Goal: Find specific page/section: Find specific page/section

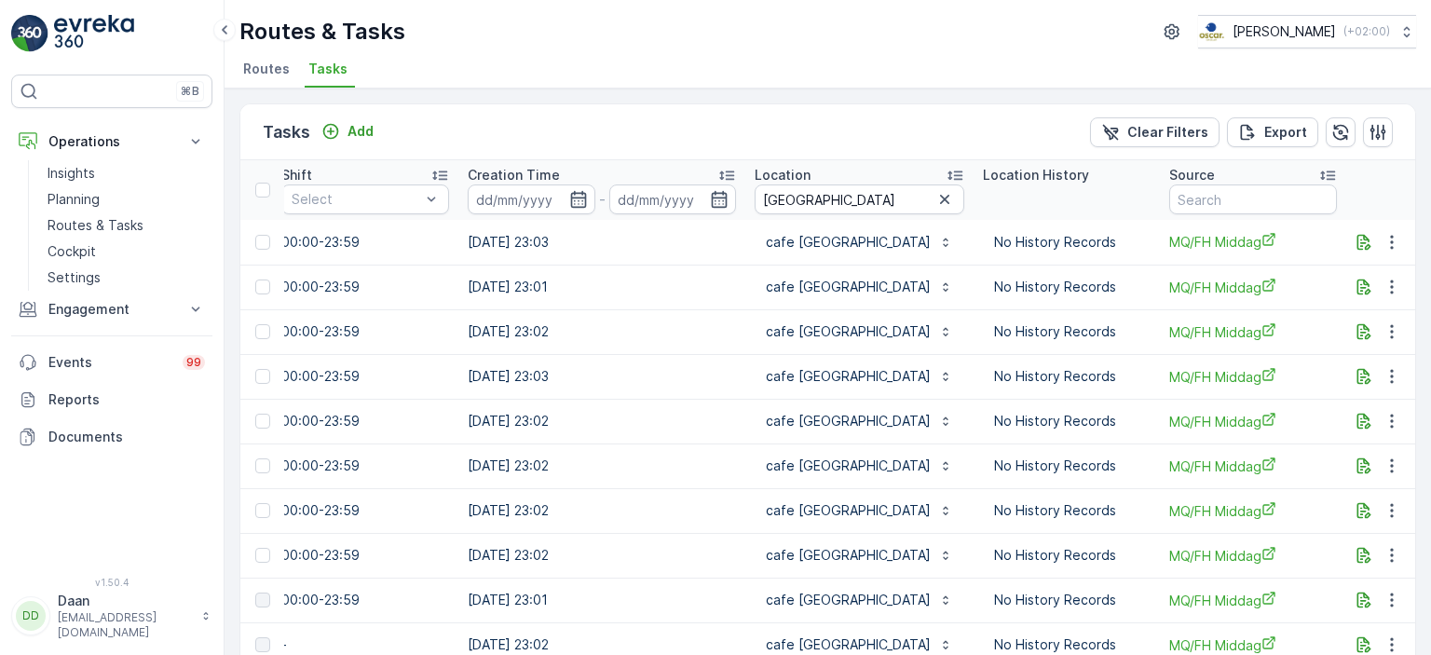
click at [320, 77] on li "Tasks" at bounding box center [330, 72] width 50 height 32
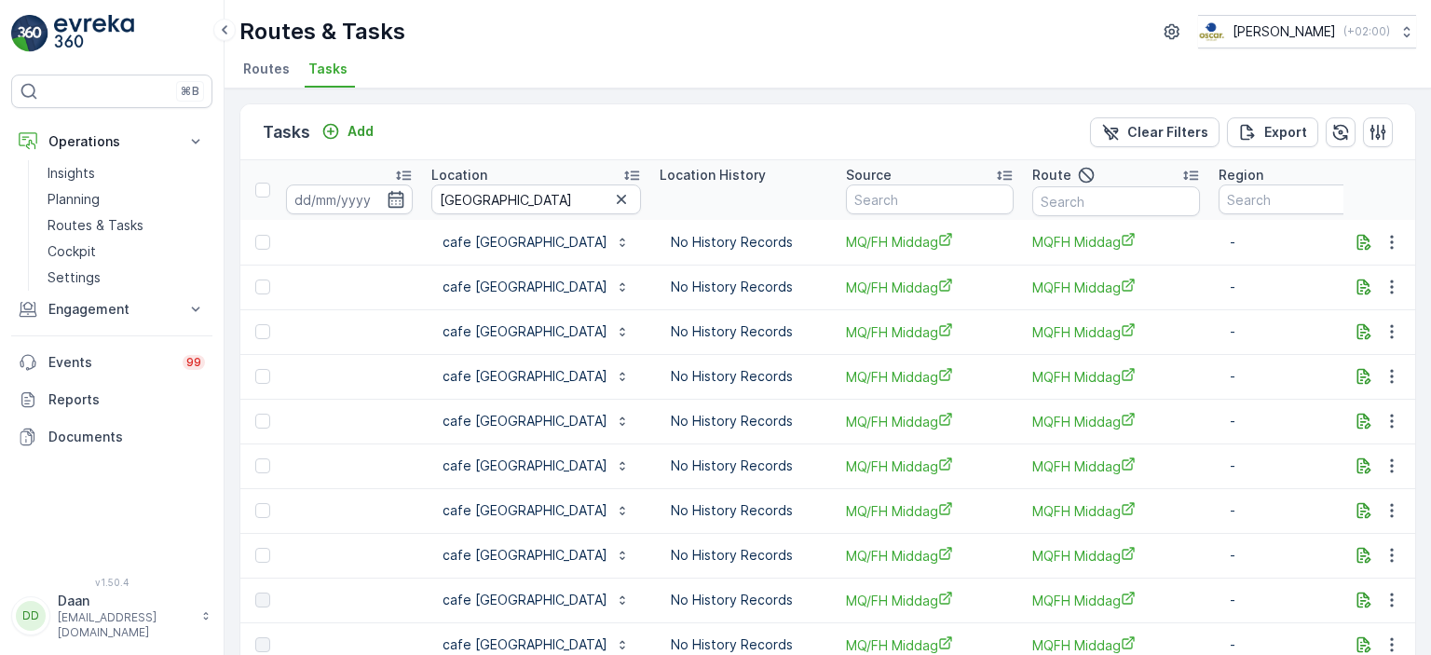
scroll to position [0, 1571]
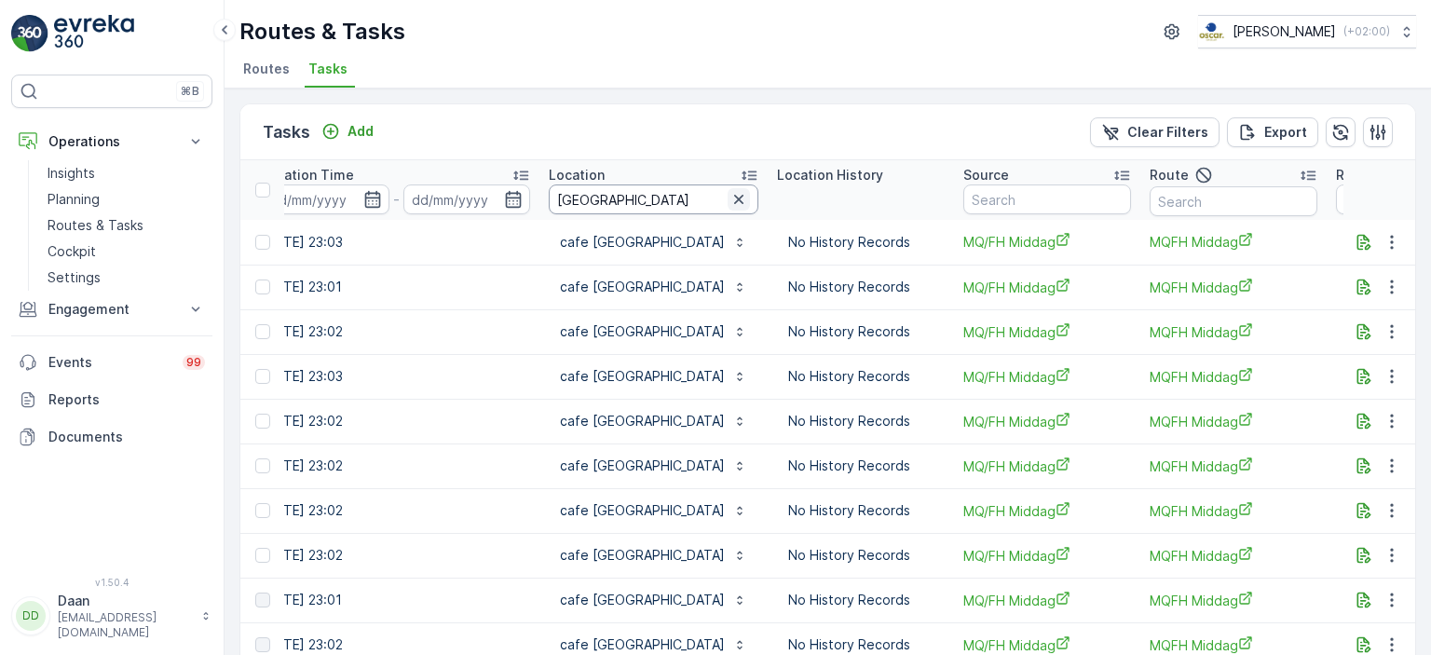
click at [730, 205] on icon "button" at bounding box center [739, 199] width 19 height 19
click at [615, 185] on input "text" at bounding box center [654, 199] width 210 height 30
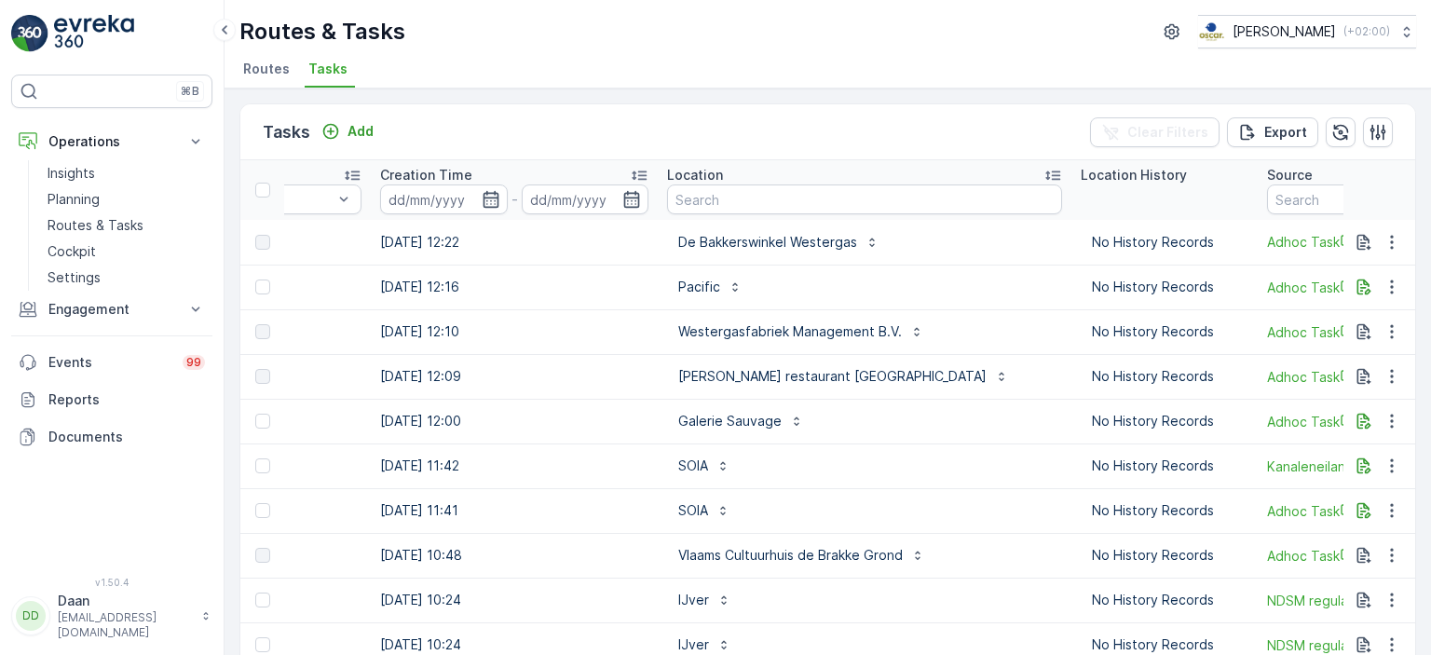
scroll to position [0, 1506]
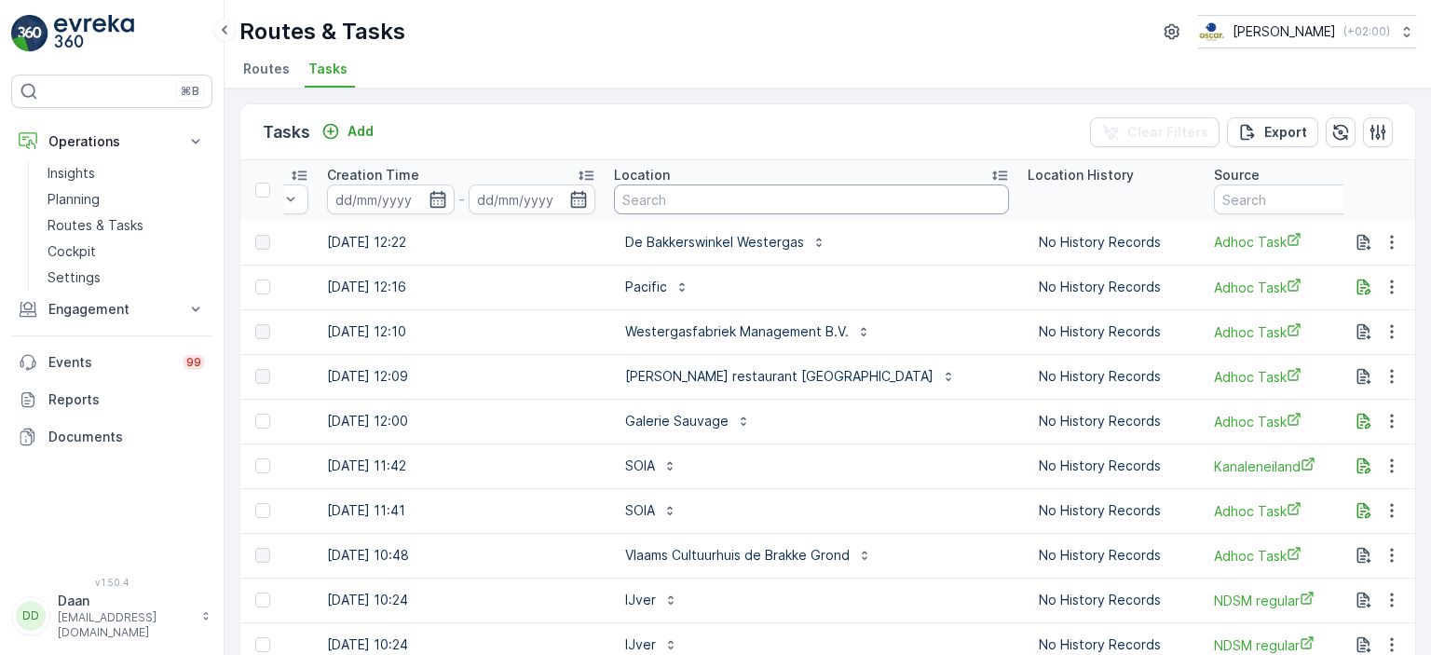
click at [830, 195] on input "text" at bounding box center [811, 199] width 395 height 30
type input "conscious hotel [GEOGRAPHIC_DATA]"
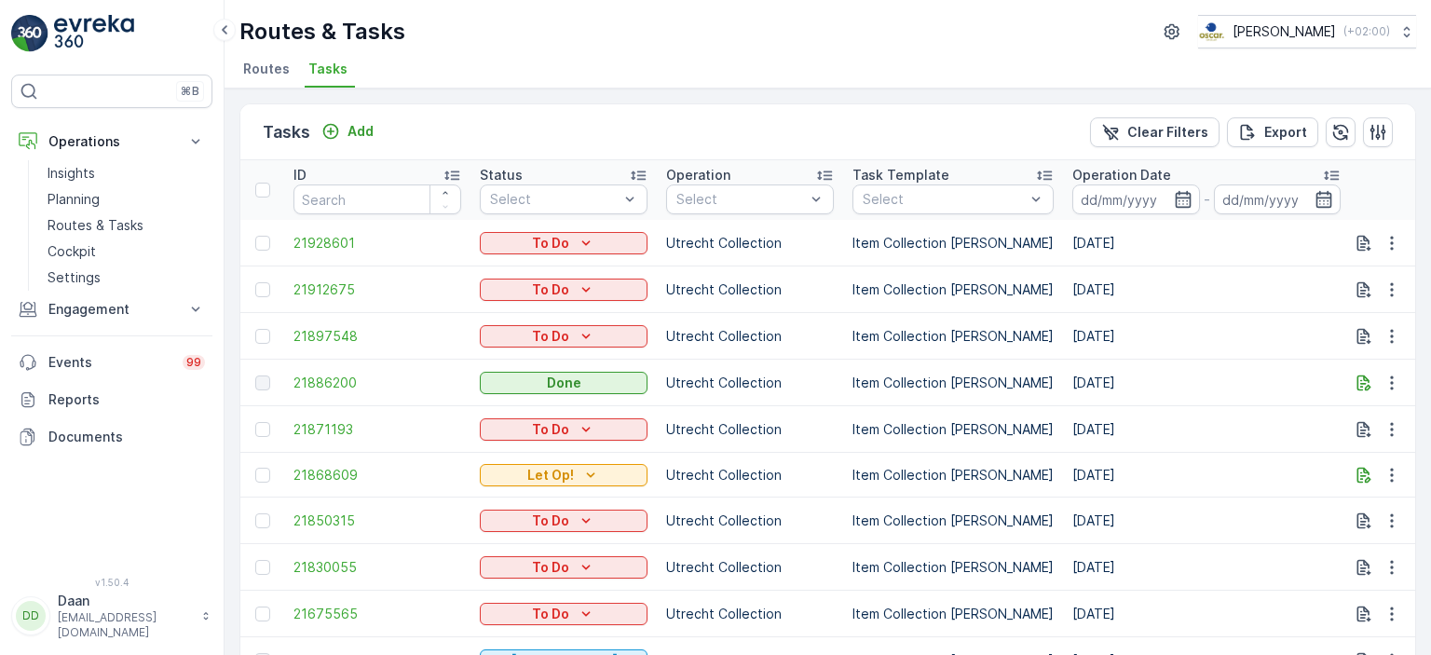
scroll to position [332, 0]
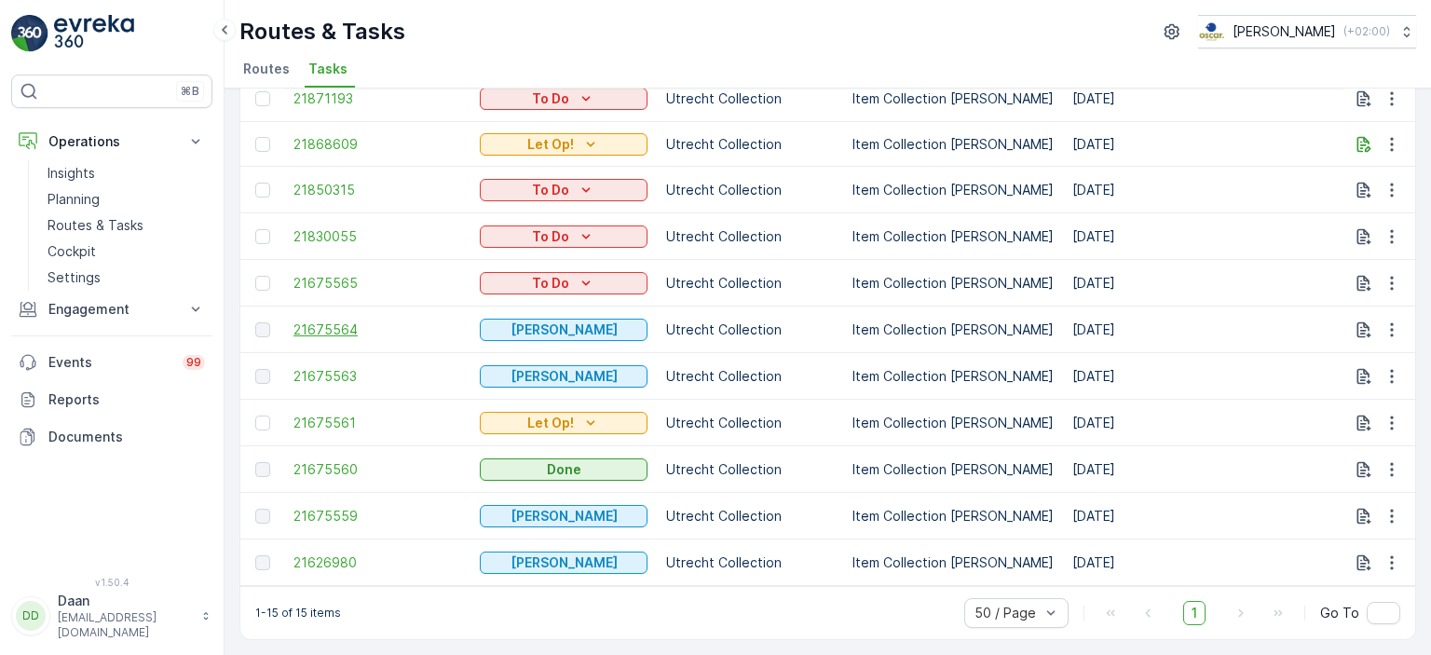
click at [342, 330] on span "21675564" at bounding box center [377, 330] width 168 height 19
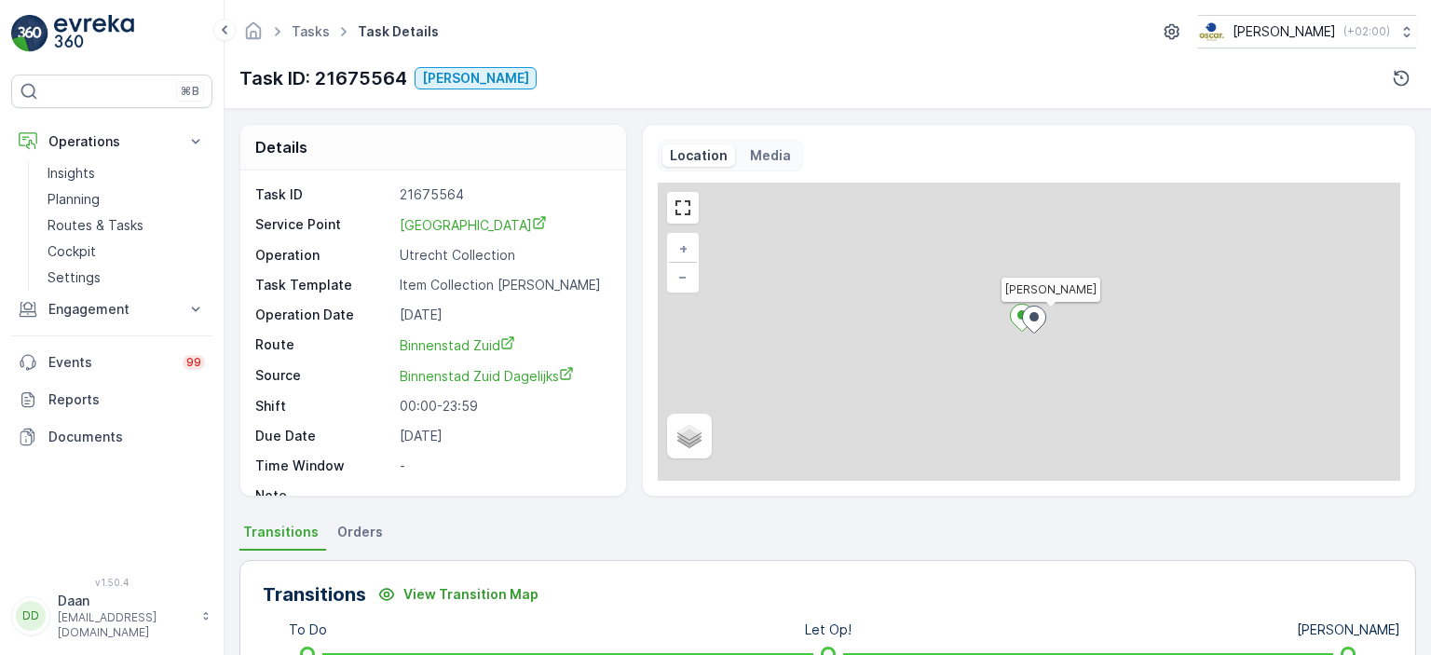
scroll to position [425, 0]
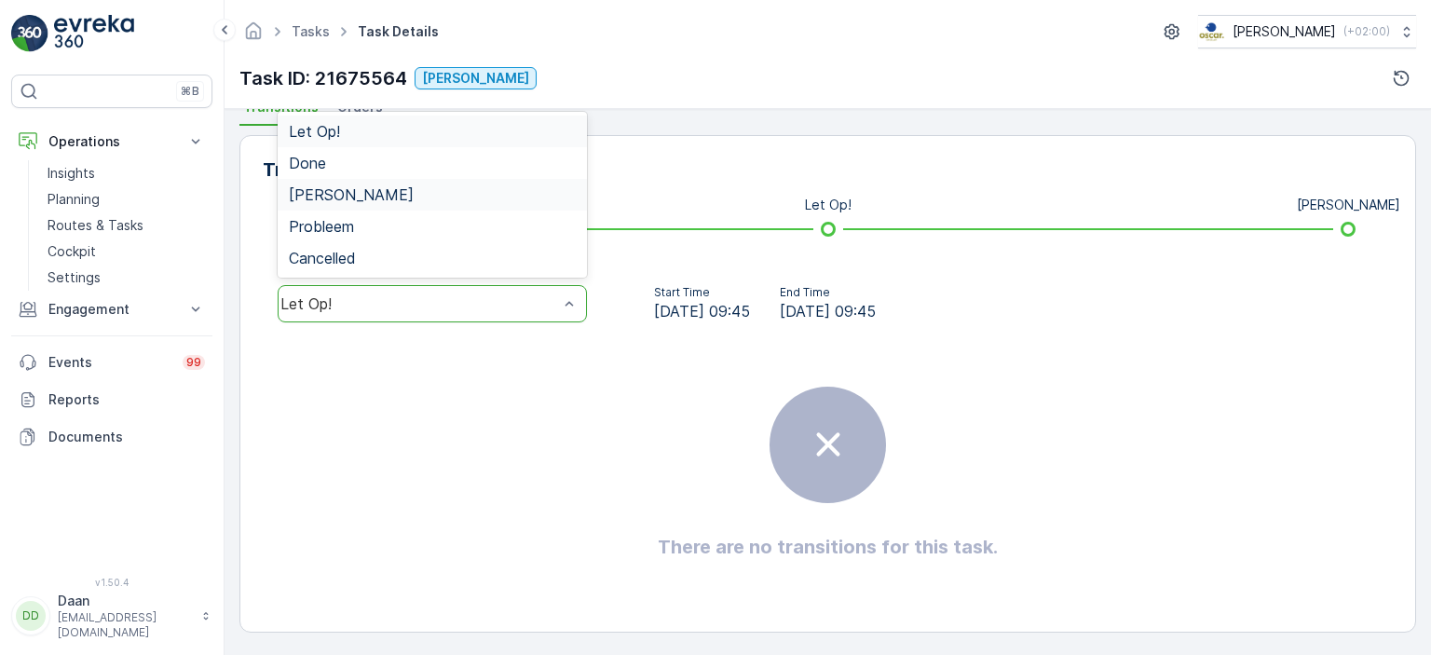
click at [493, 181] on div "[PERSON_NAME]" at bounding box center [432, 195] width 309 height 32
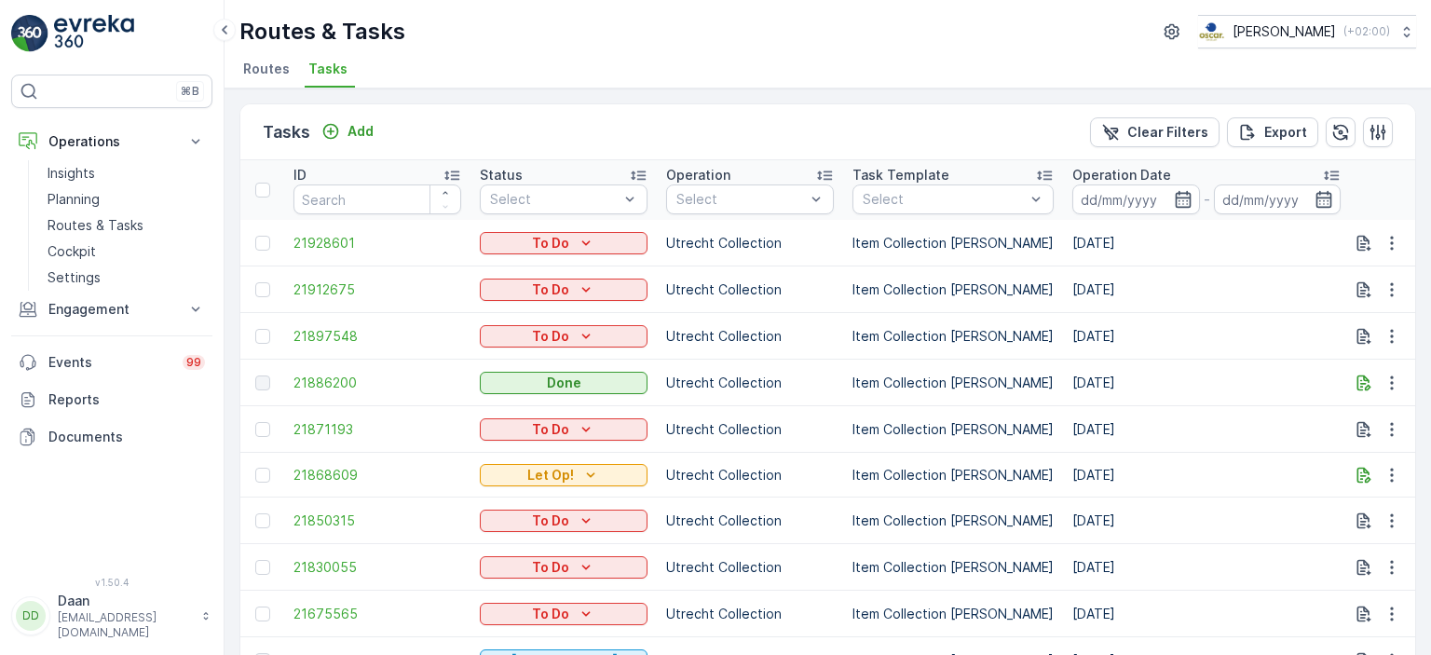
scroll to position [332, 0]
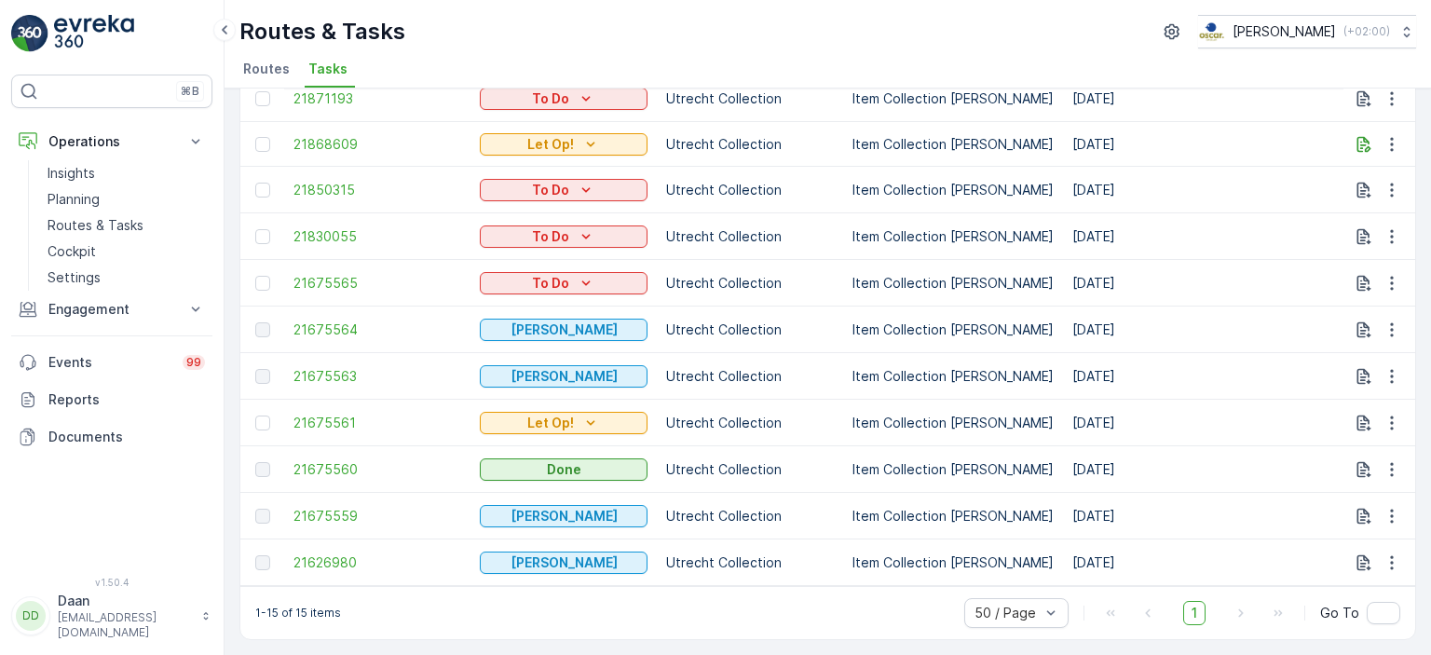
click at [341, 354] on td "21675563" at bounding box center [377, 376] width 186 height 47
click at [335, 373] on span "21675563" at bounding box center [377, 376] width 168 height 19
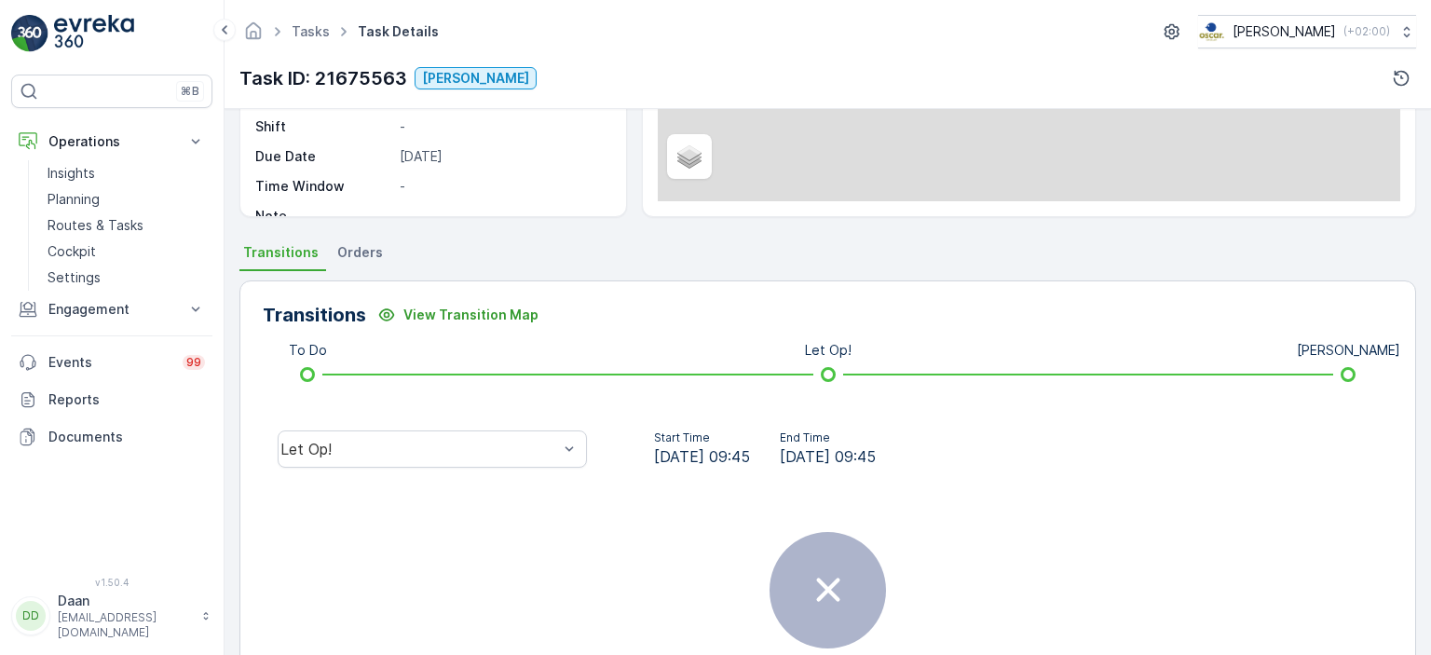
scroll to position [298, 0]
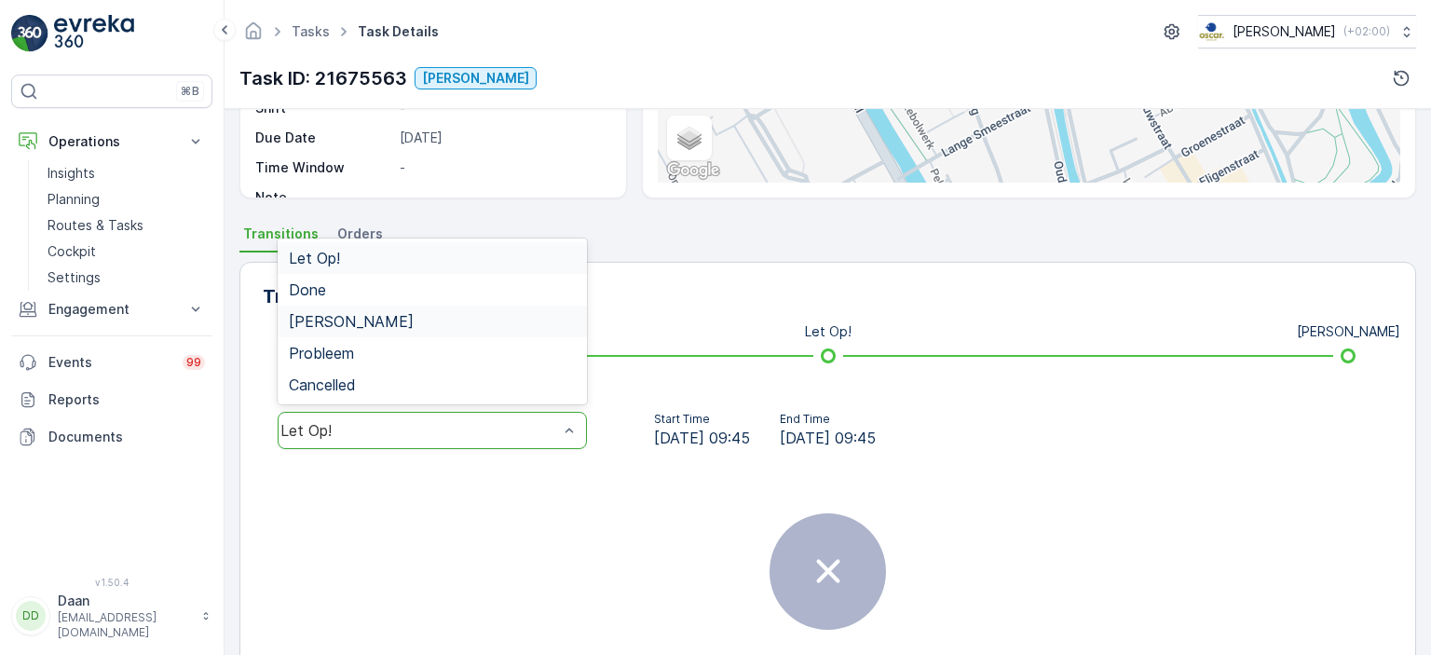
click at [505, 318] on div "[PERSON_NAME]" at bounding box center [432, 321] width 287 height 17
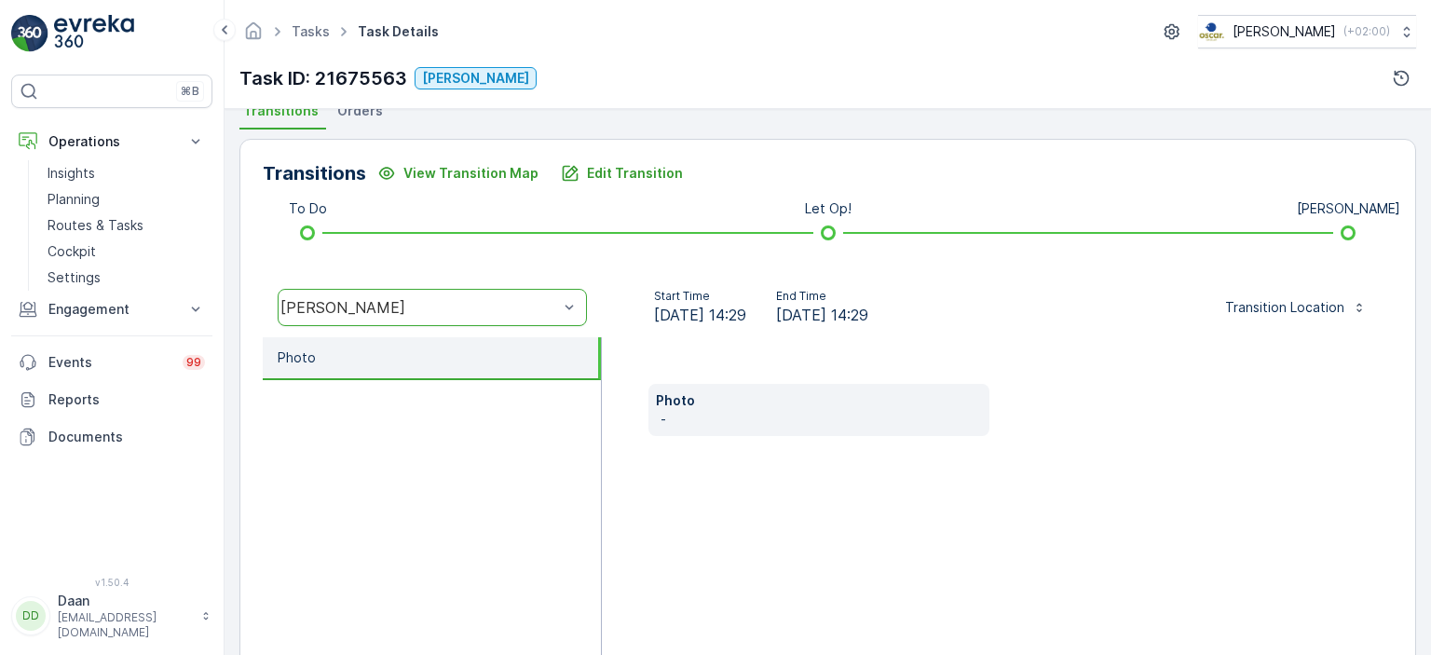
scroll to position [0, 0]
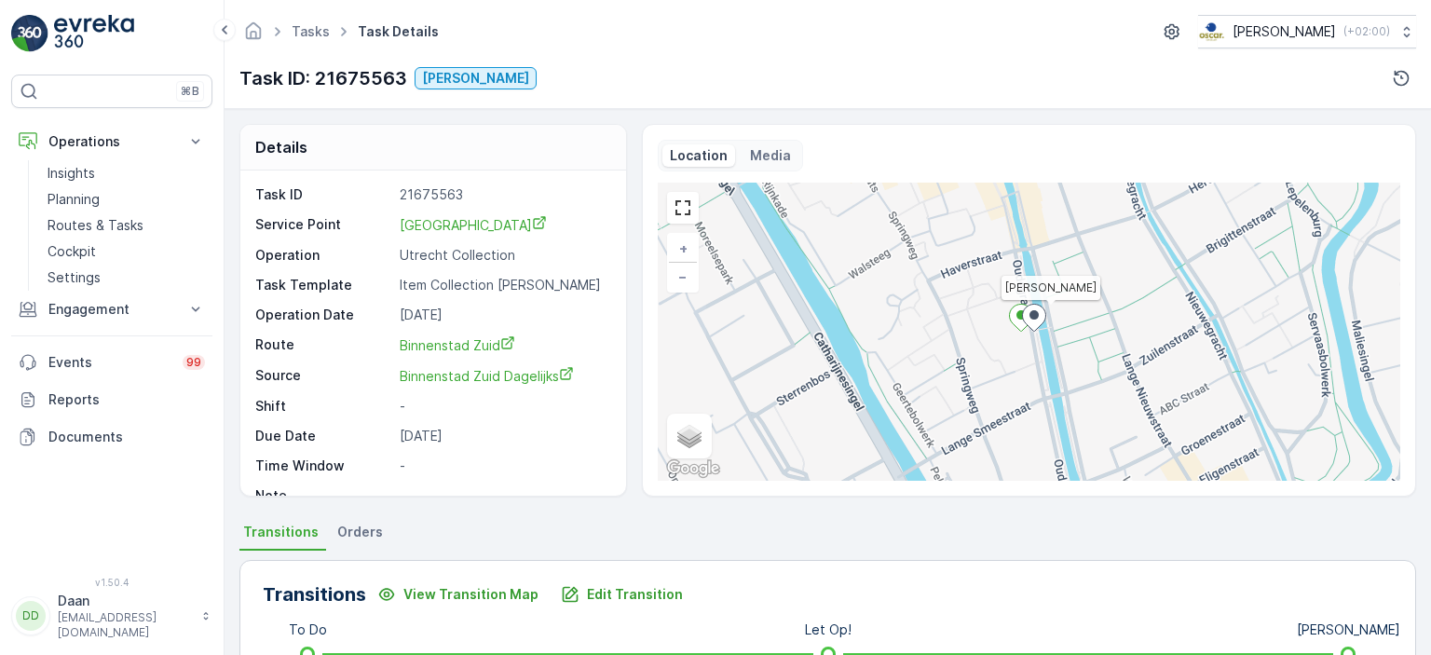
click at [58, 33] on img at bounding box center [94, 33] width 80 height 37
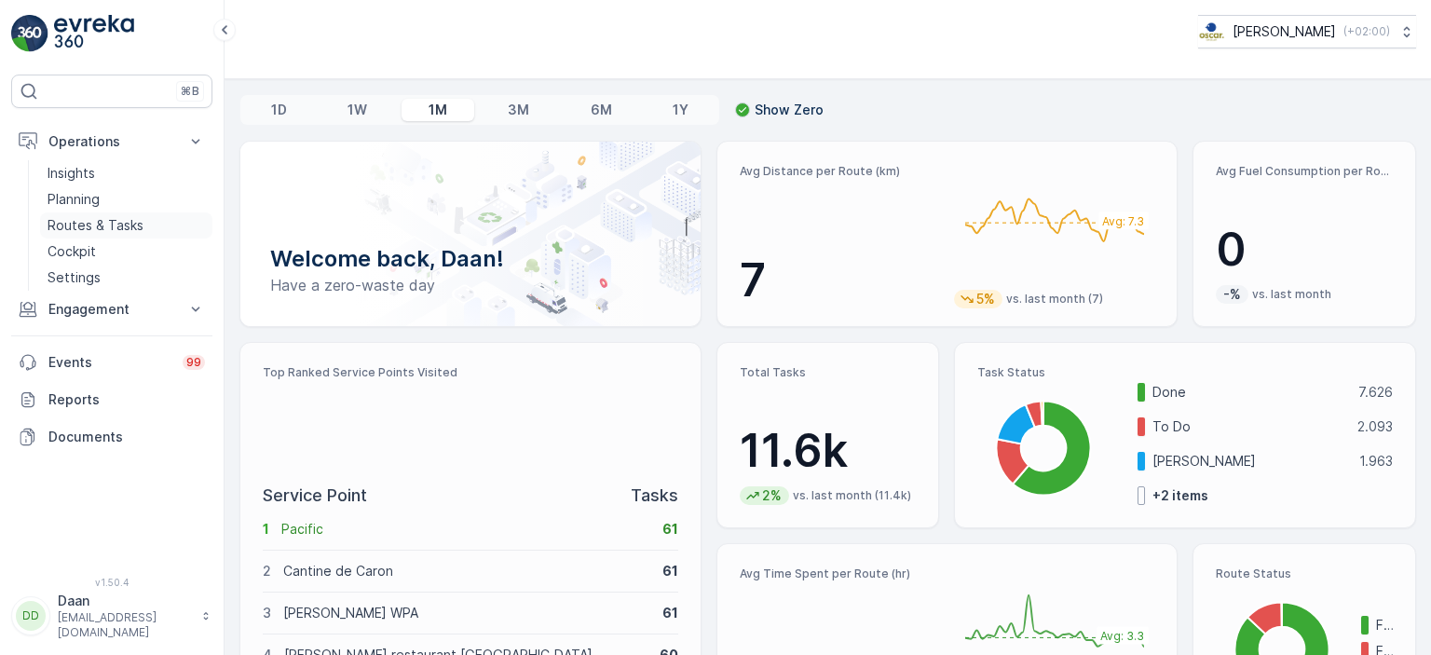
click at [86, 224] on p "Routes & Tasks" at bounding box center [96, 225] width 96 height 19
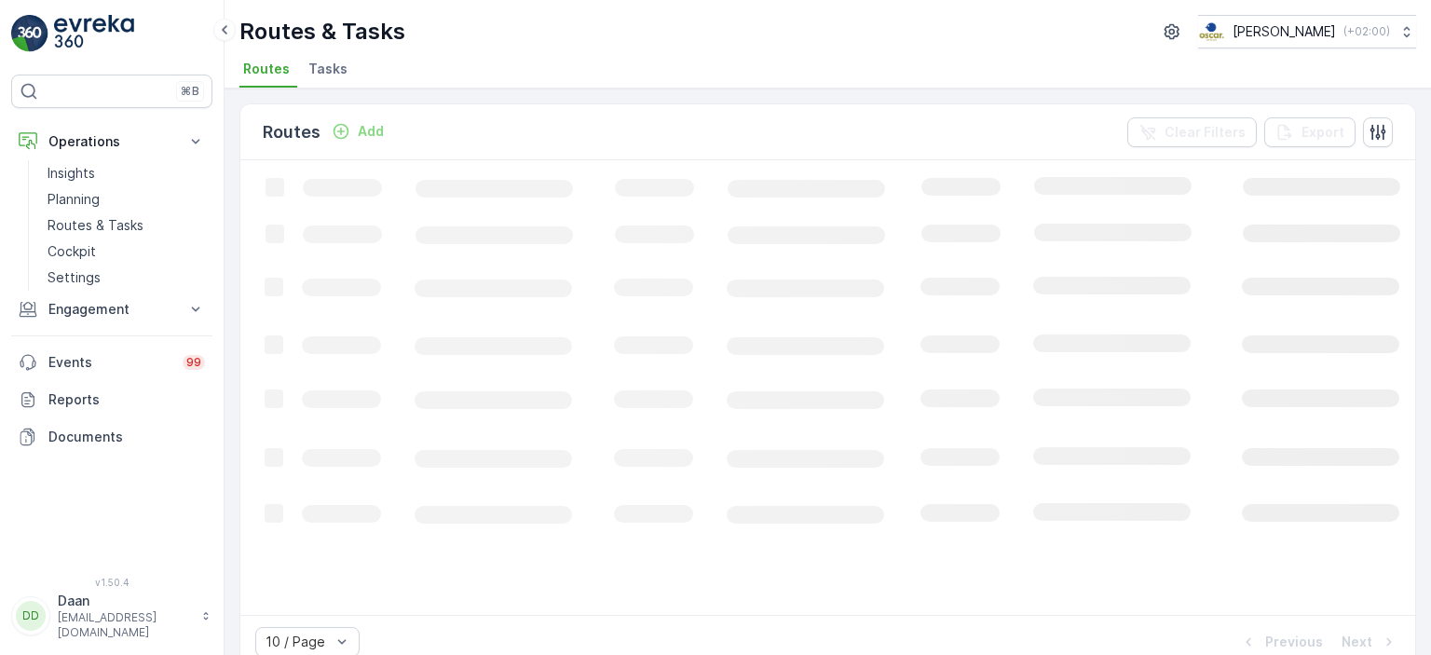
click at [335, 63] on span "Tasks" at bounding box center [327, 69] width 39 height 19
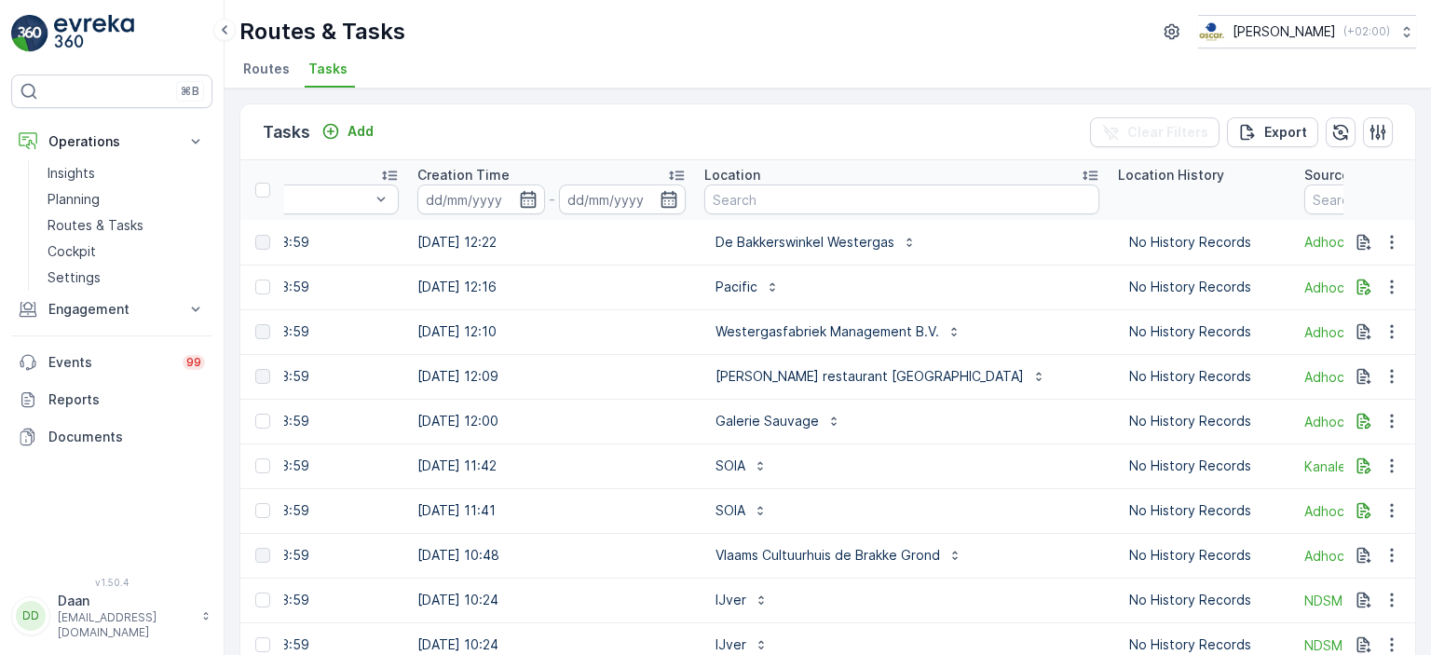
scroll to position [0, 1439]
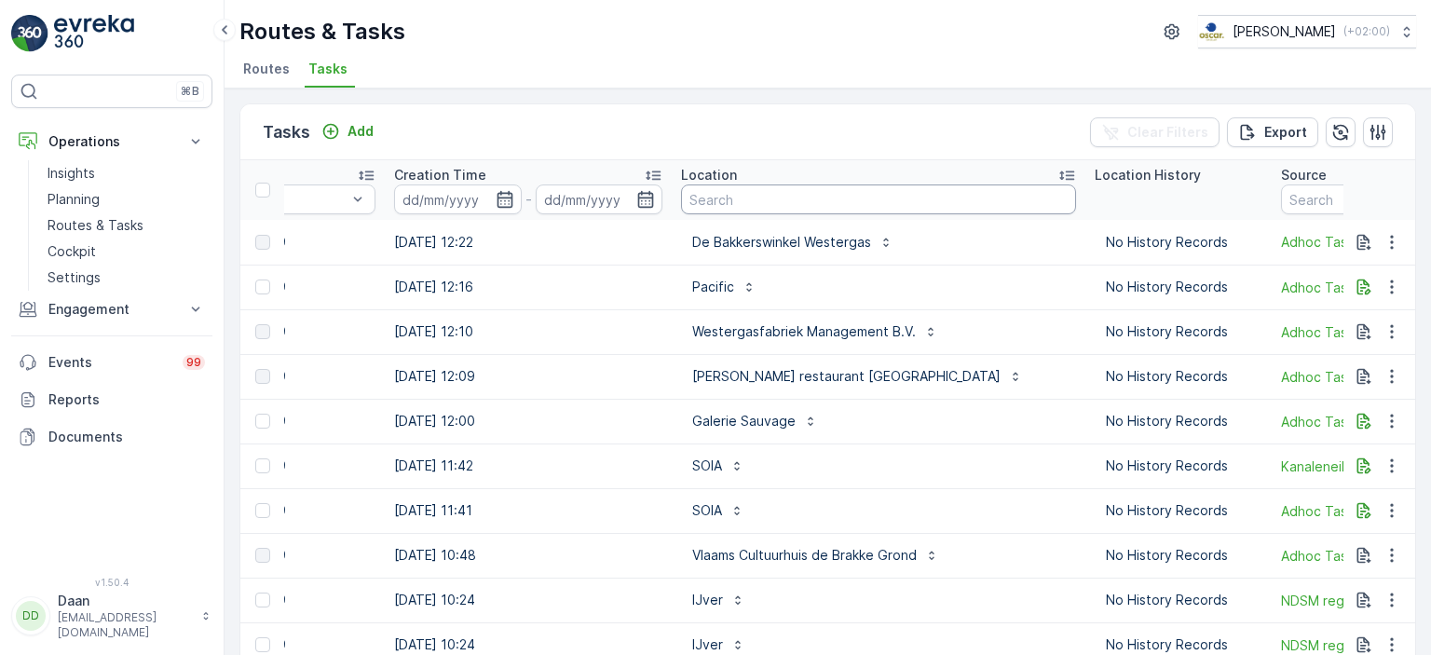
click at [817, 192] on input "text" at bounding box center [878, 199] width 395 height 30
type input "sushi"
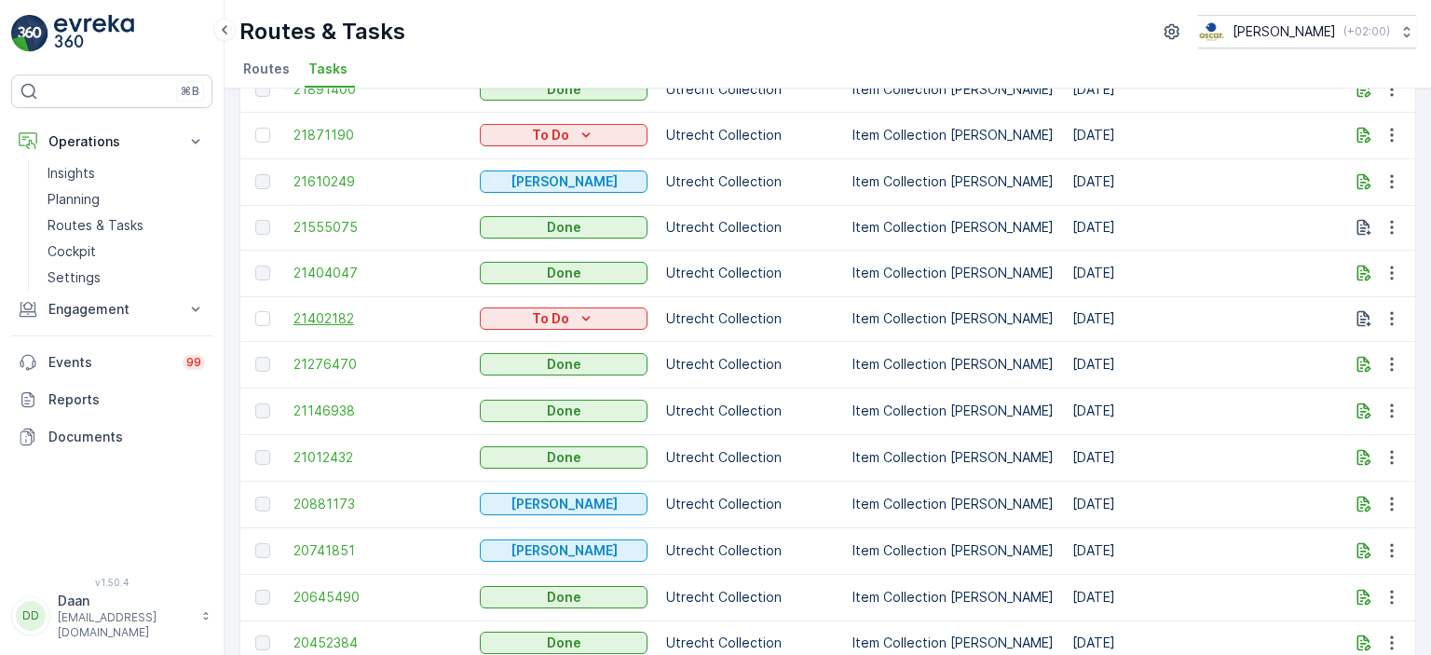
click at [321, 309] on span "21402182" at bounding box center [377, 318] width 168 height 19
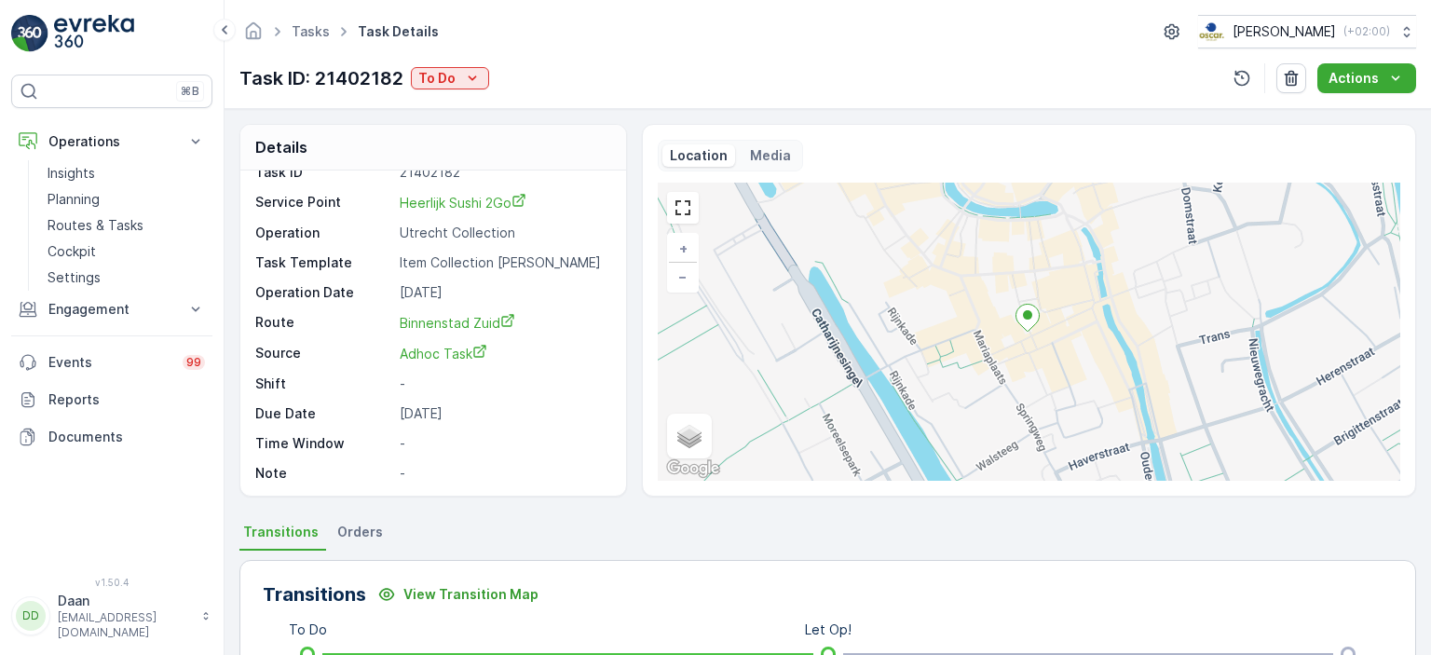
scroll to position [364, 0]
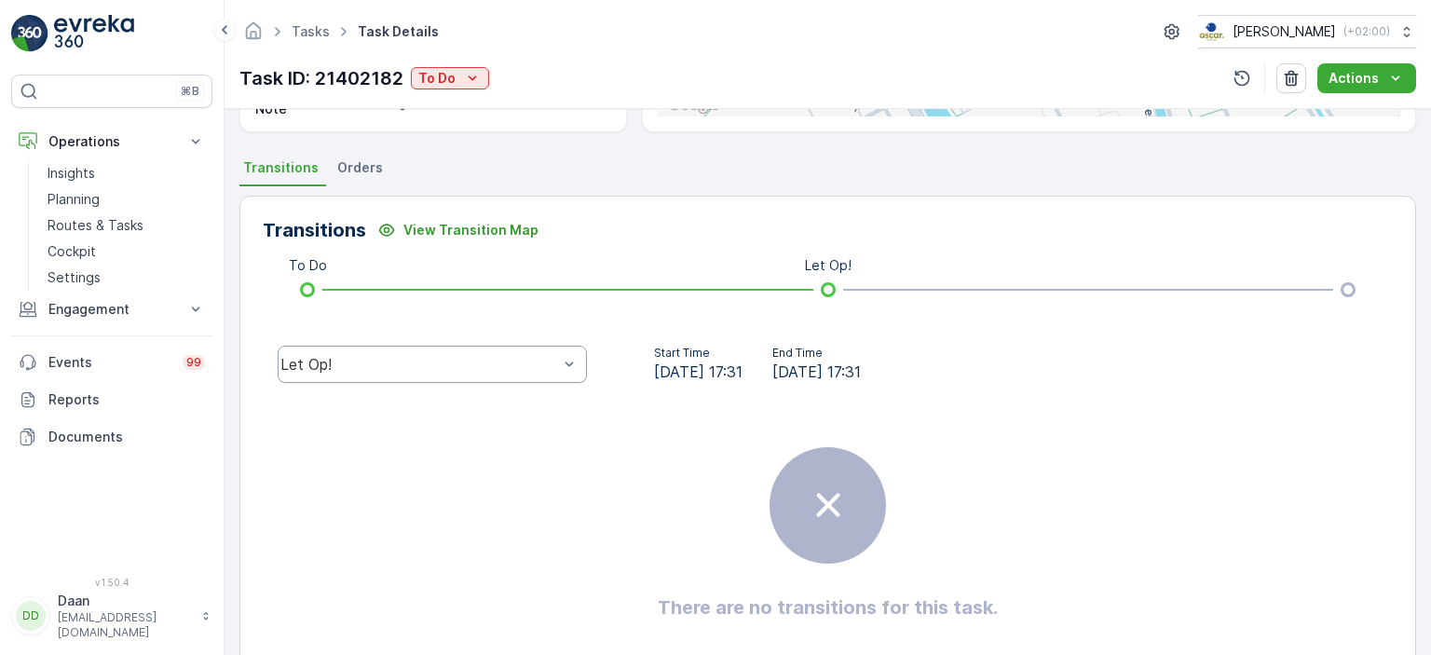
click at [506, 373] on div "Let Op!" at bounding box center [432, 364] width 309 height 37
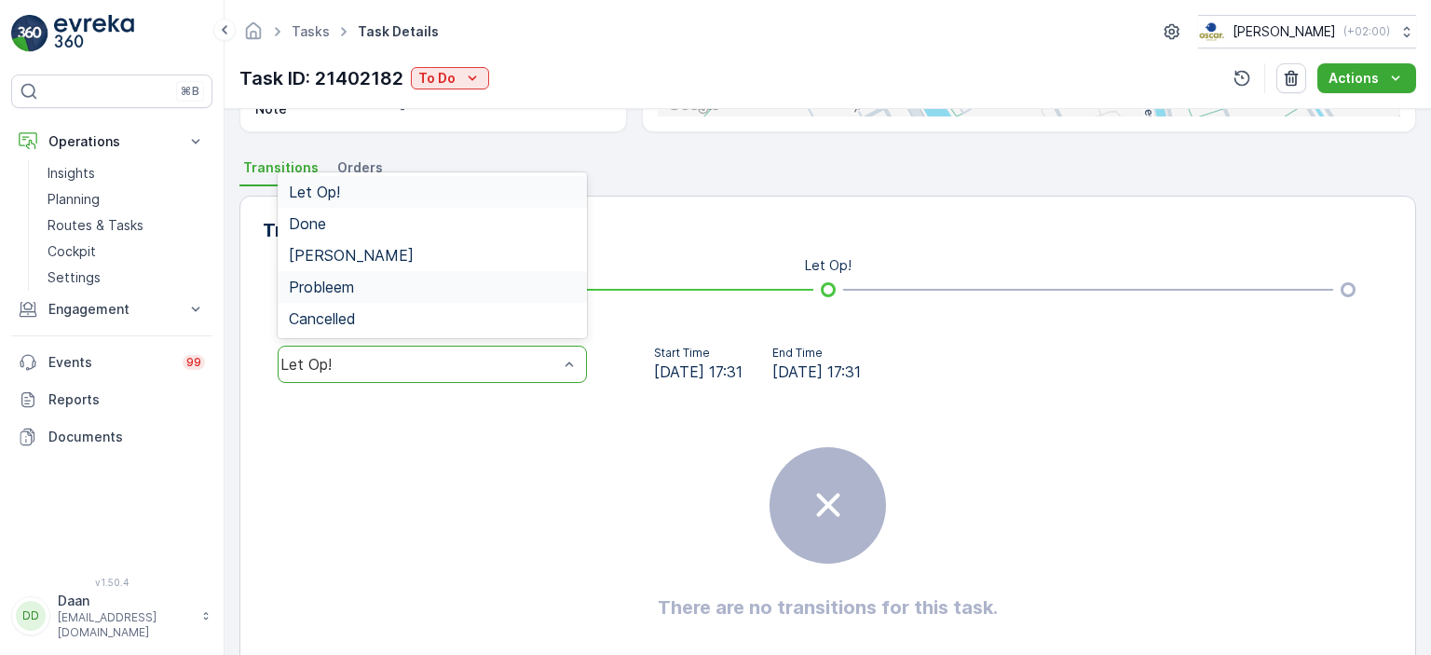
click at [737, 322] on div "Transitions View Transition Map To Do Let Op! 5 results available. Use Up and D…" at bounding box center [827, 445] width 1177 height 498
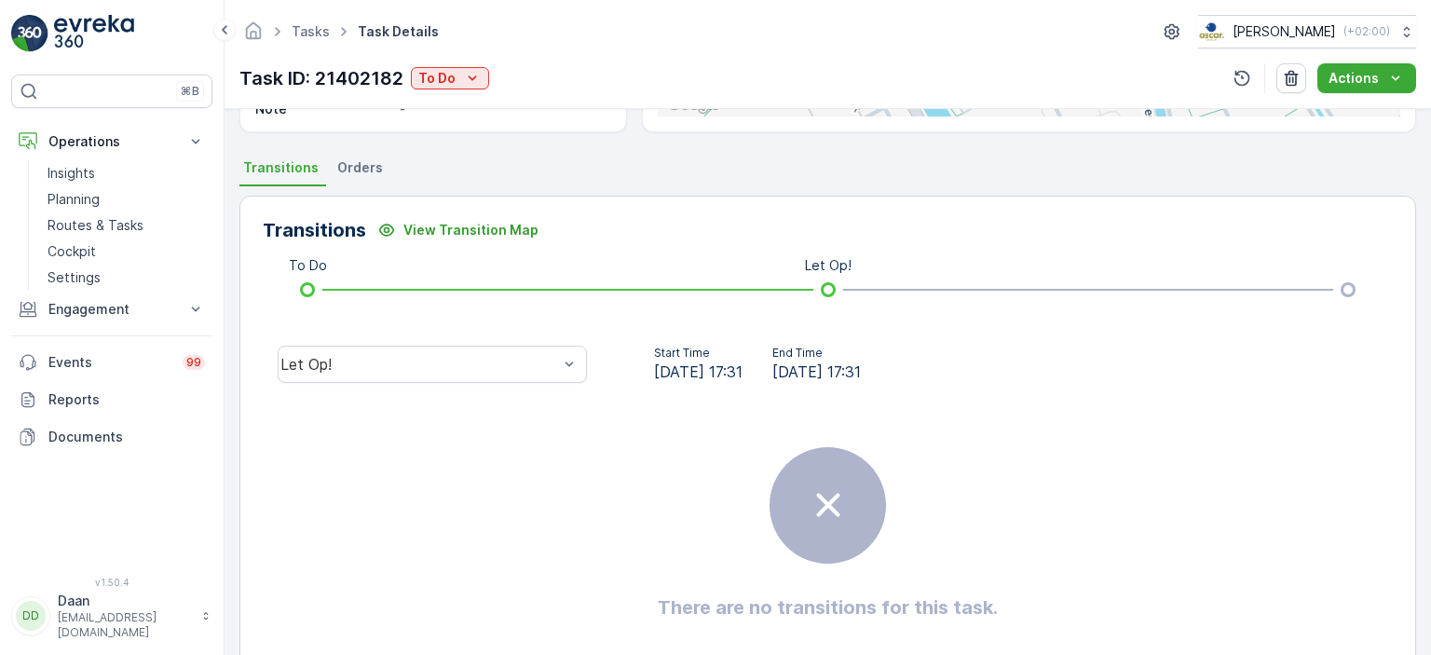
scroll to position [0, 0]
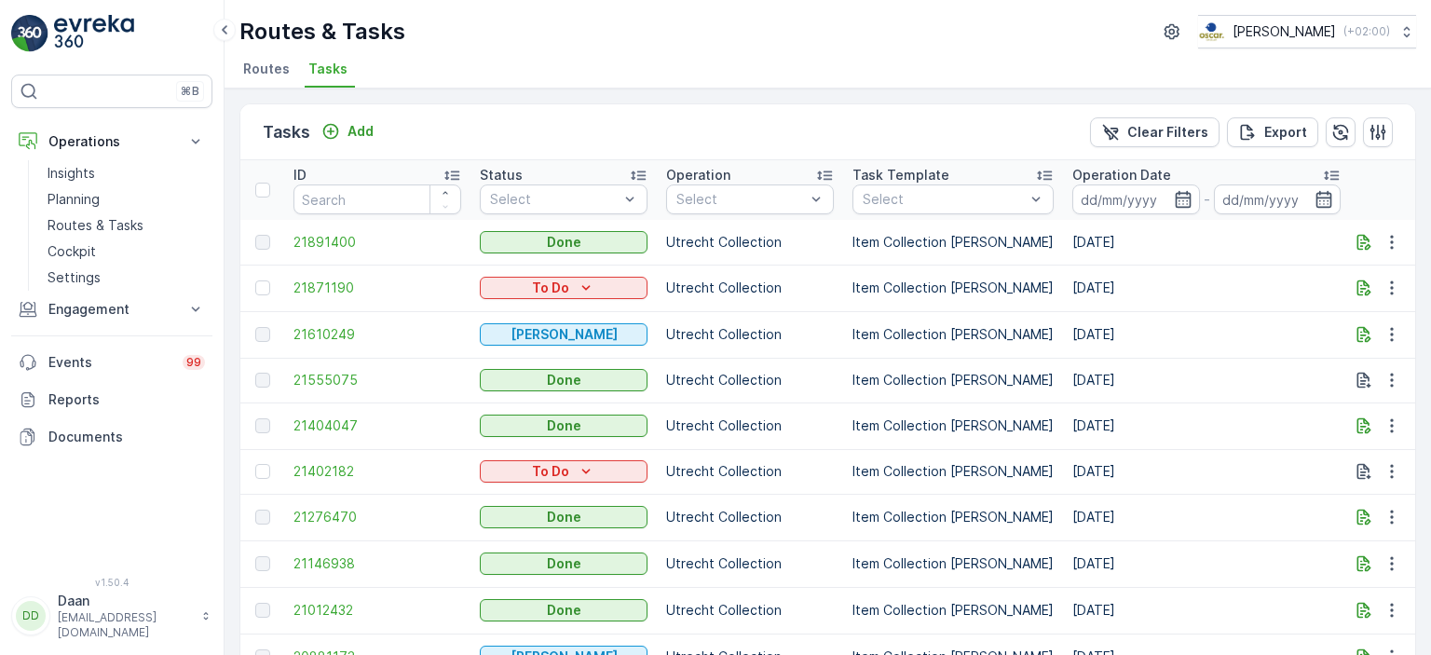
click at [315, 68] on span "Tasks" at bounding box center [327, 69] width 39 height 19
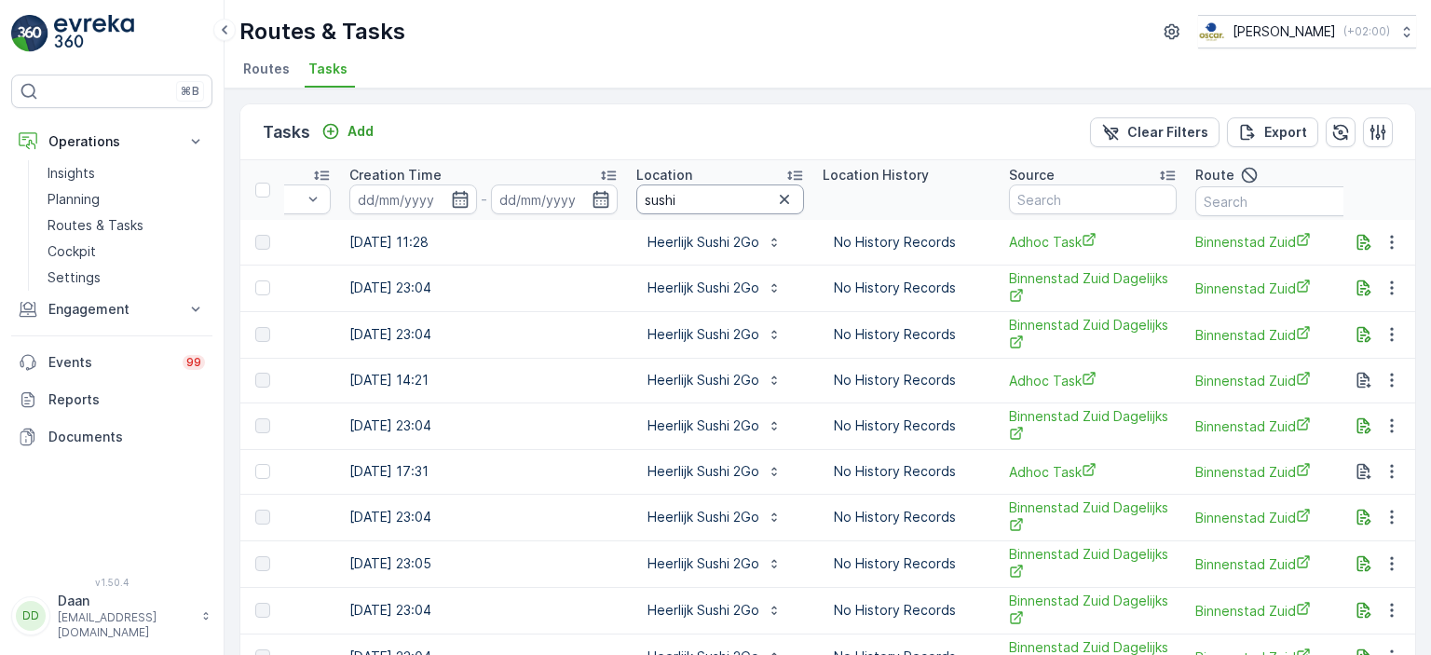
scroll to position [0, 1688]
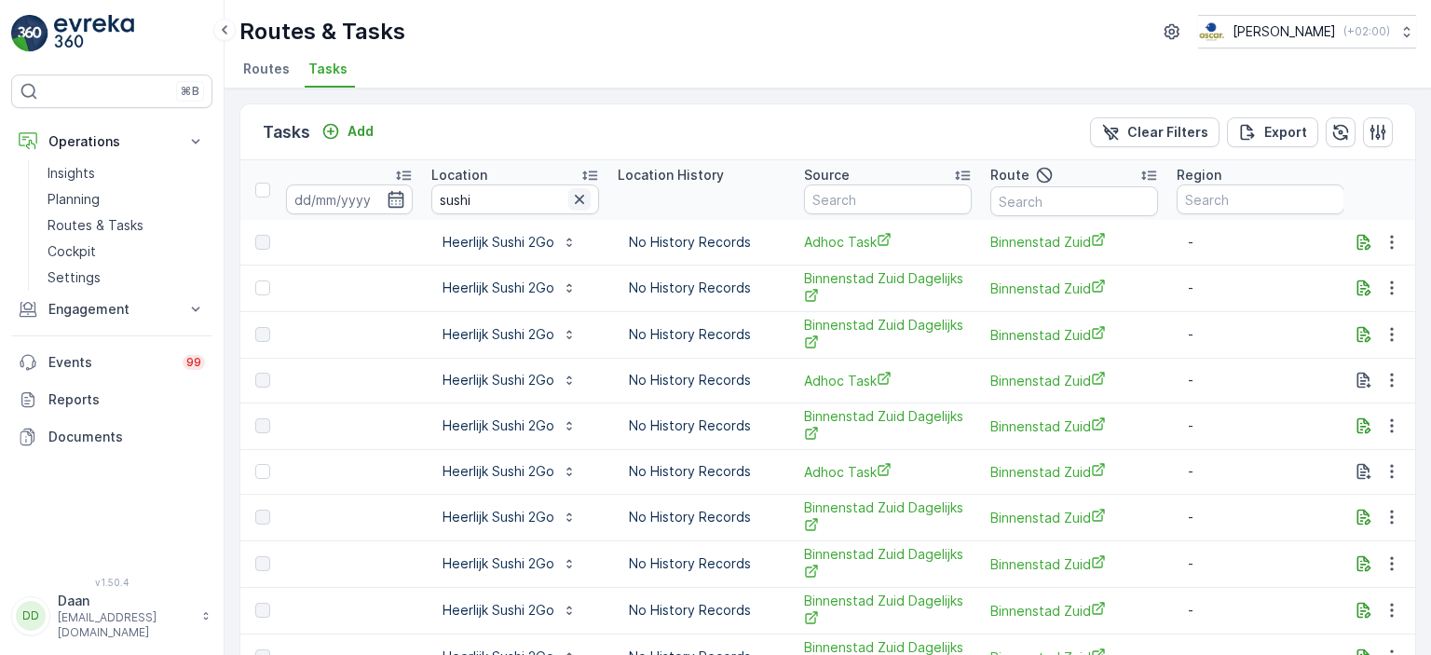
click at [570, 197] on icon "button" at bounding box center [579, 199] width 19 height 19
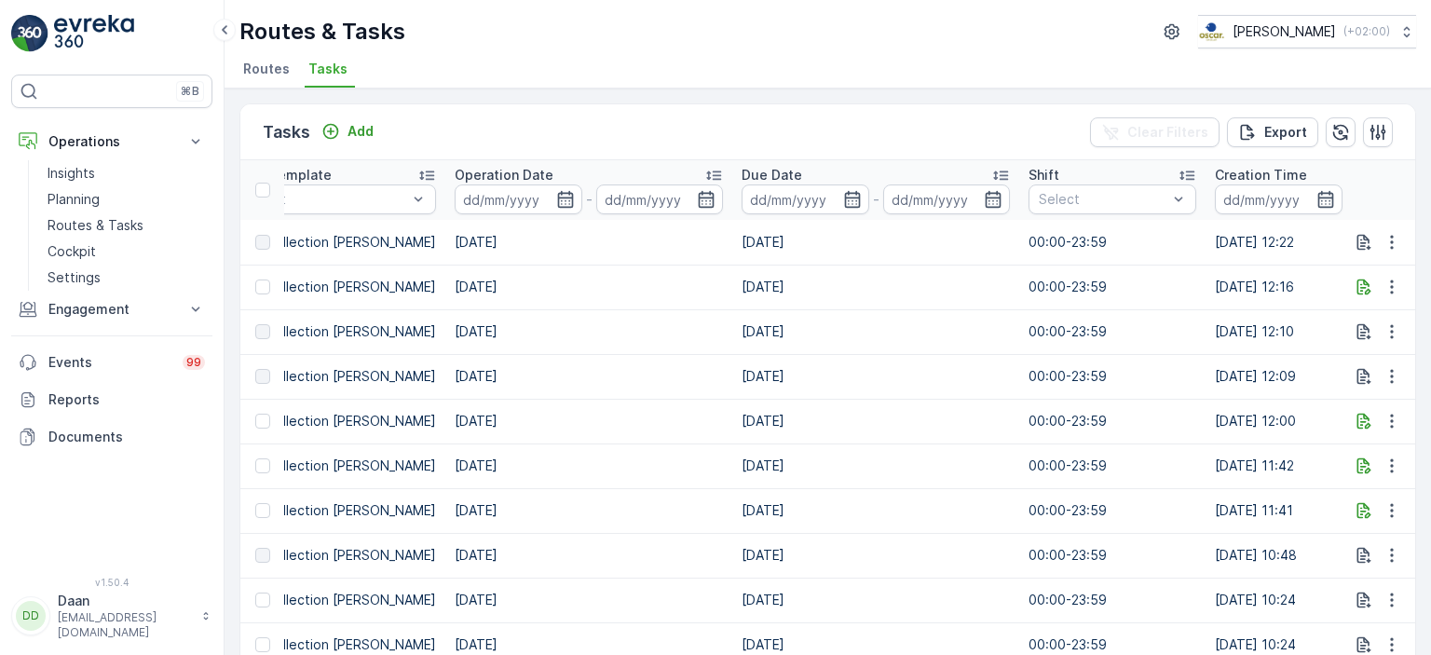
scroll to position [0, 1716]
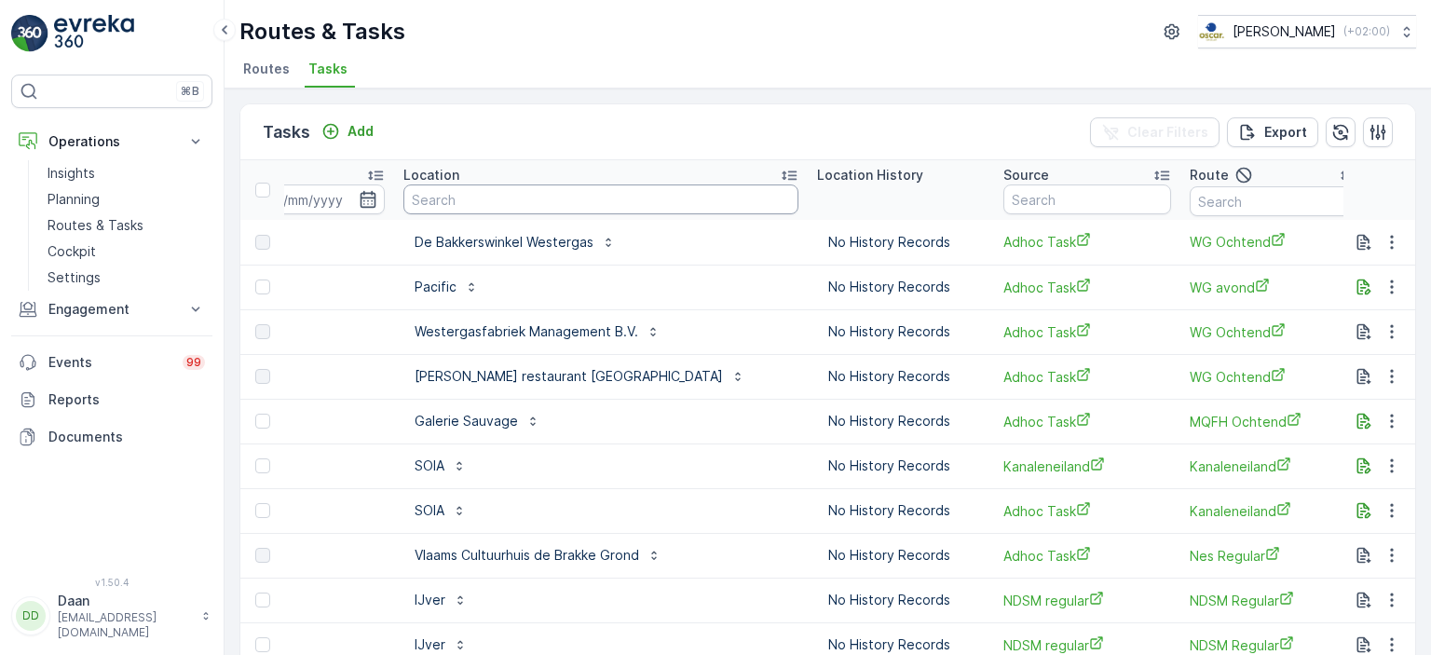
click at [551, 197] on input "text" at bounding box center [600, 199] width 395 height 30
type input "Gys"
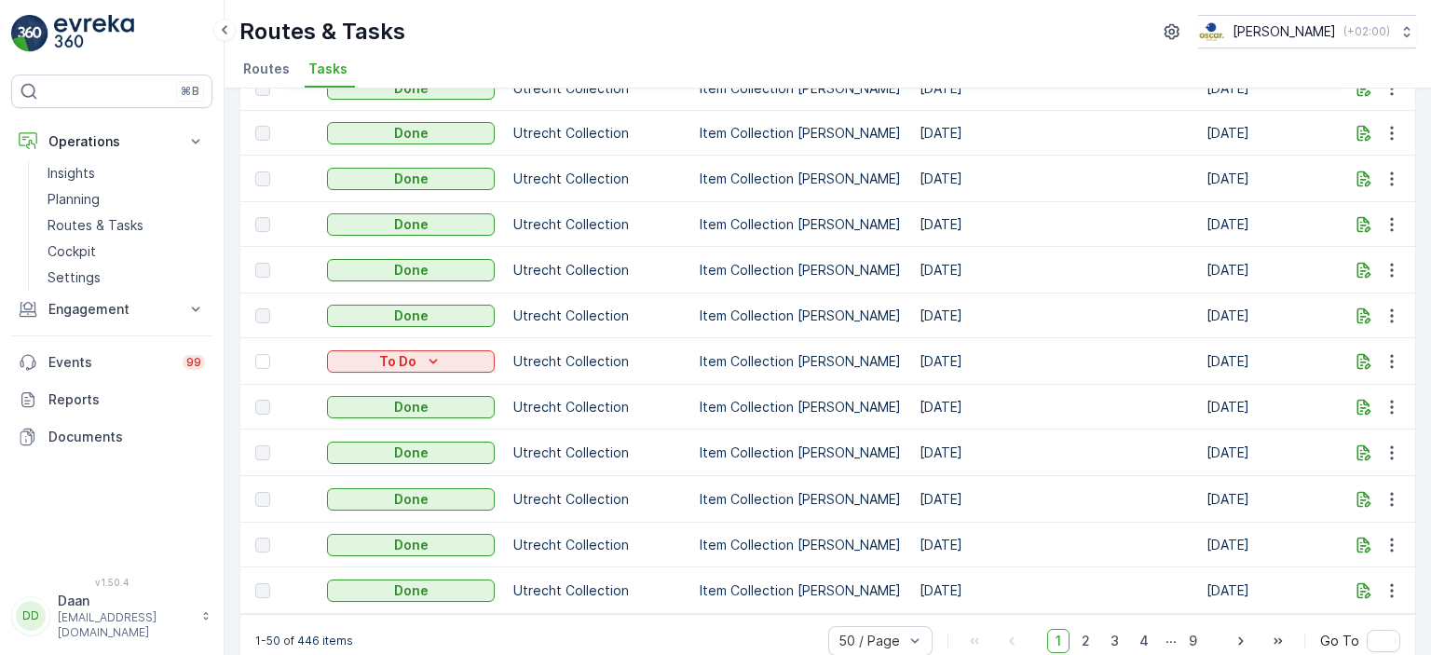
scroll to position [1914, 0]
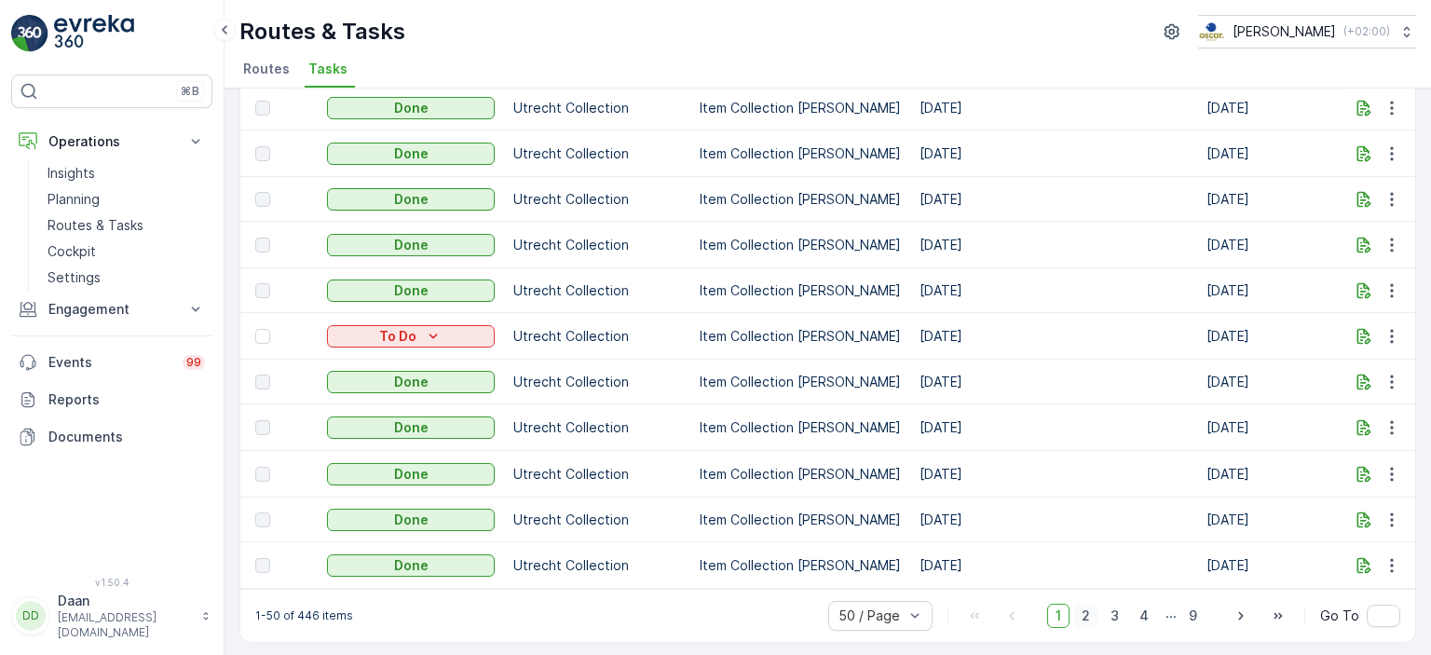
click at [1088, 611] on span "2" at bounding box center [1085, 616] width 25 height 24
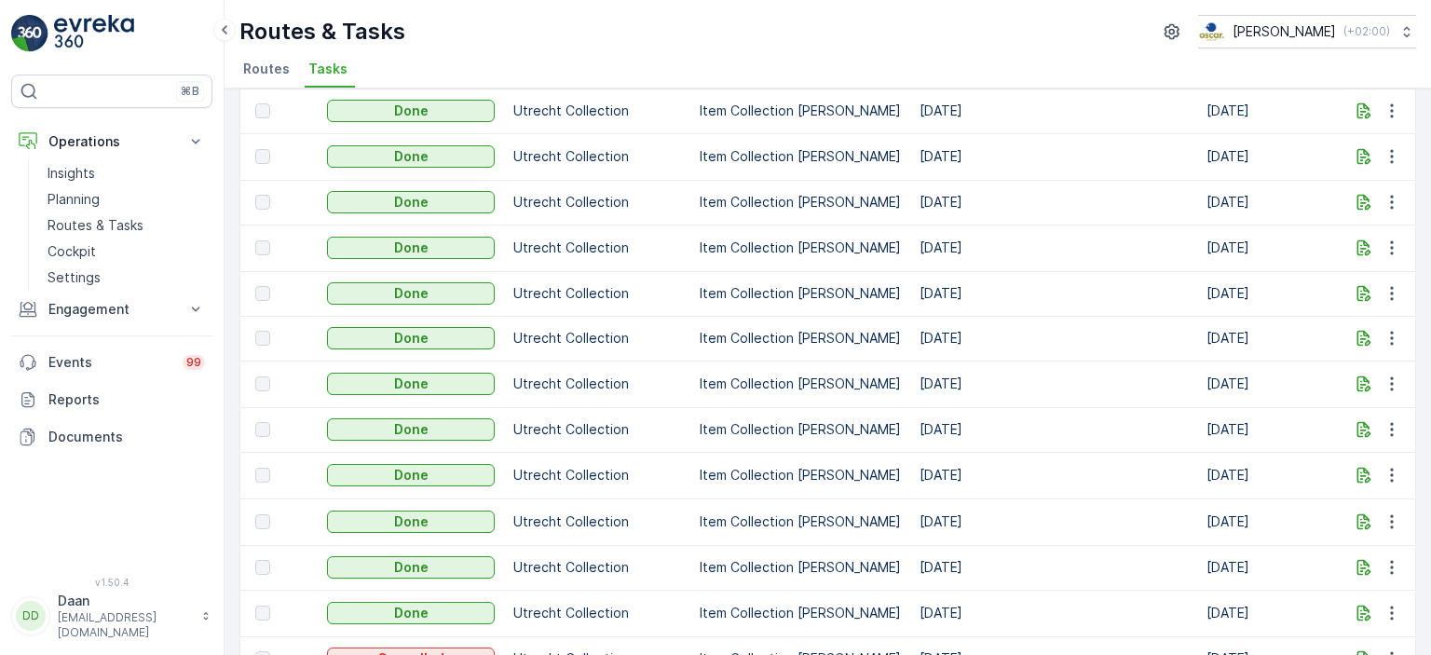
scroll to position [1915, 0]
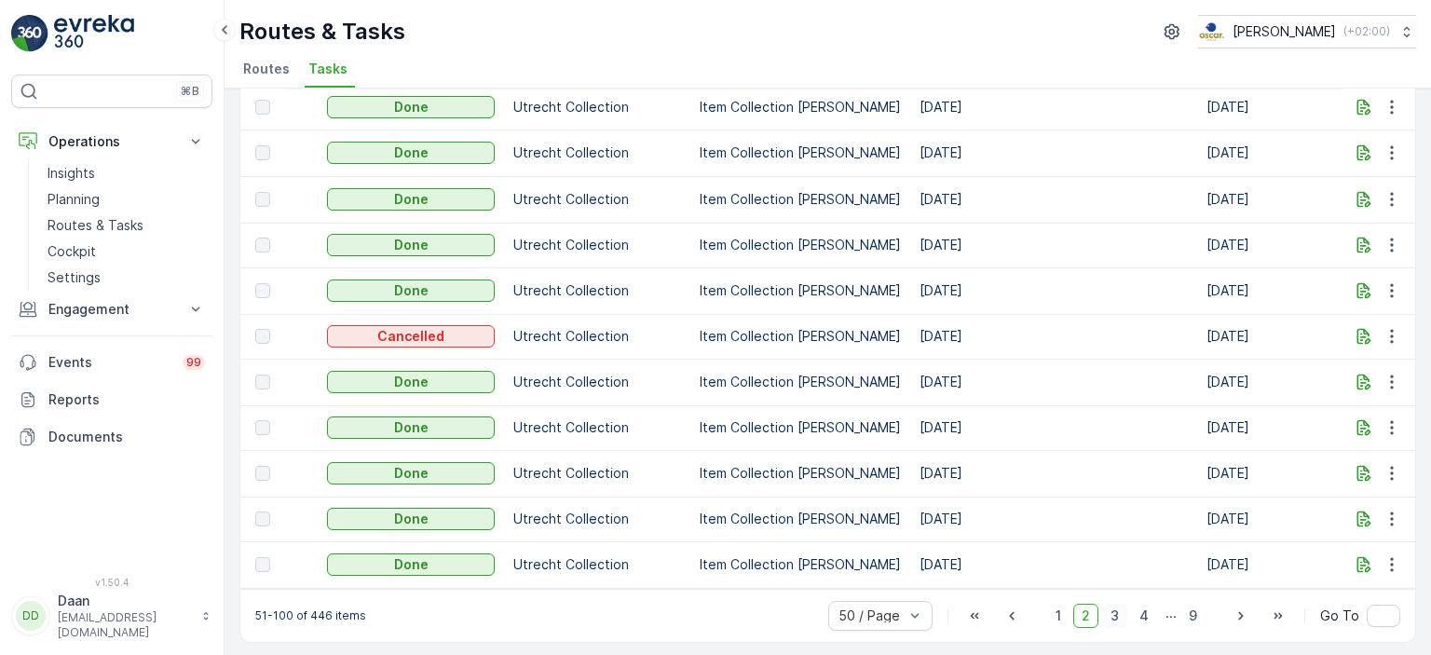
click at [1115, 621] on span "3" at bounding box center [1114, 616] width 25 height 24
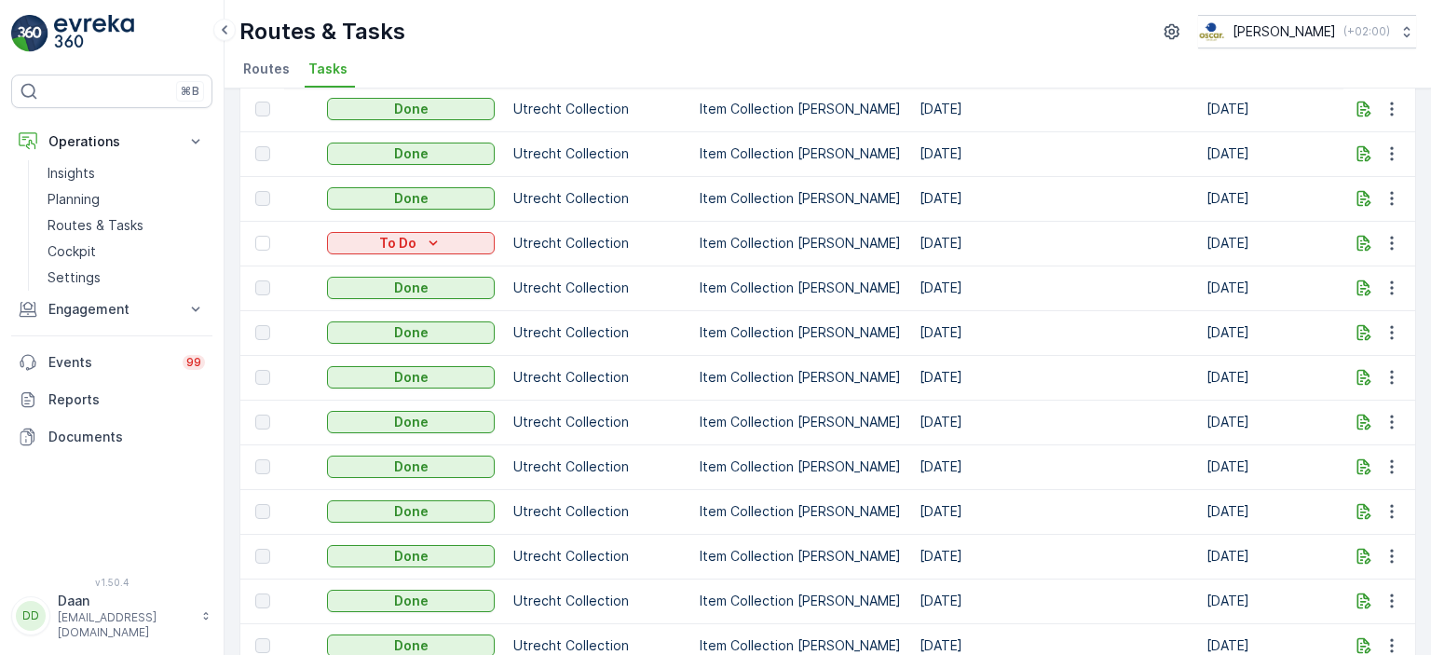
scroll to position [1900, 0]
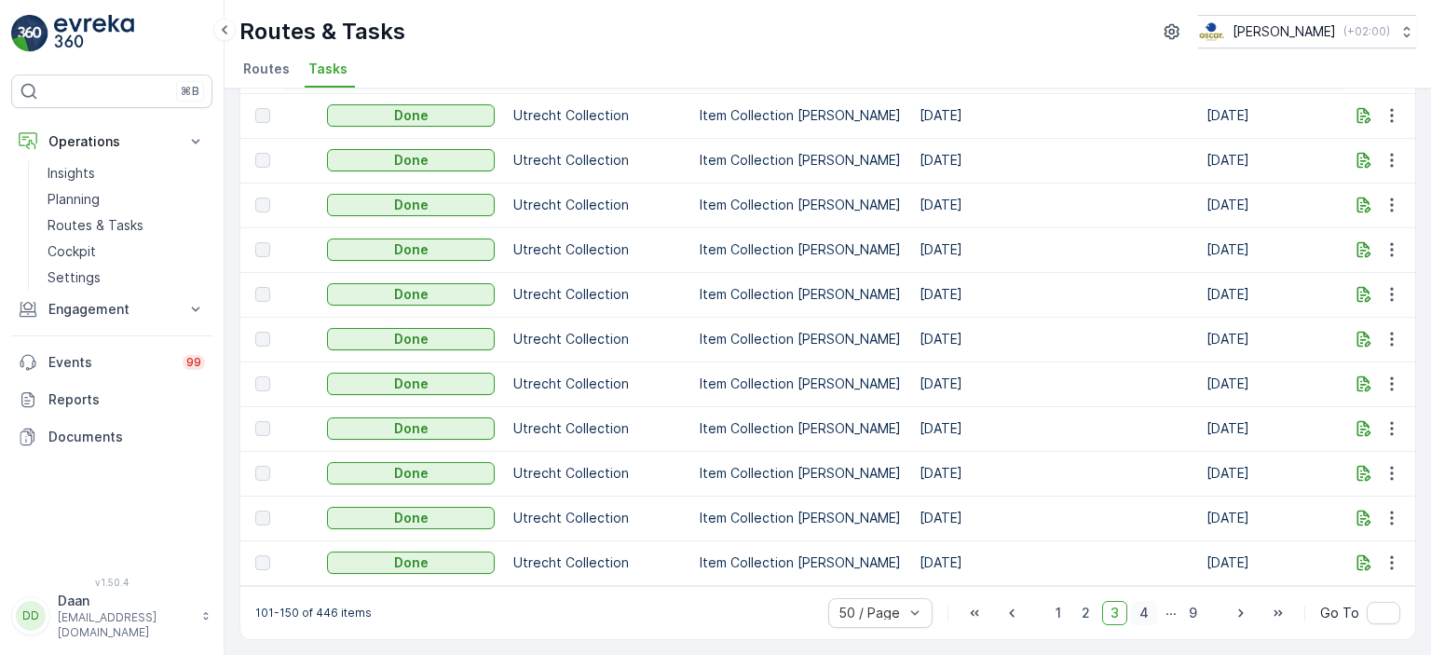
click at [1138, 611] on span "4" at bounding box center [1144, 613] width 26 height 24
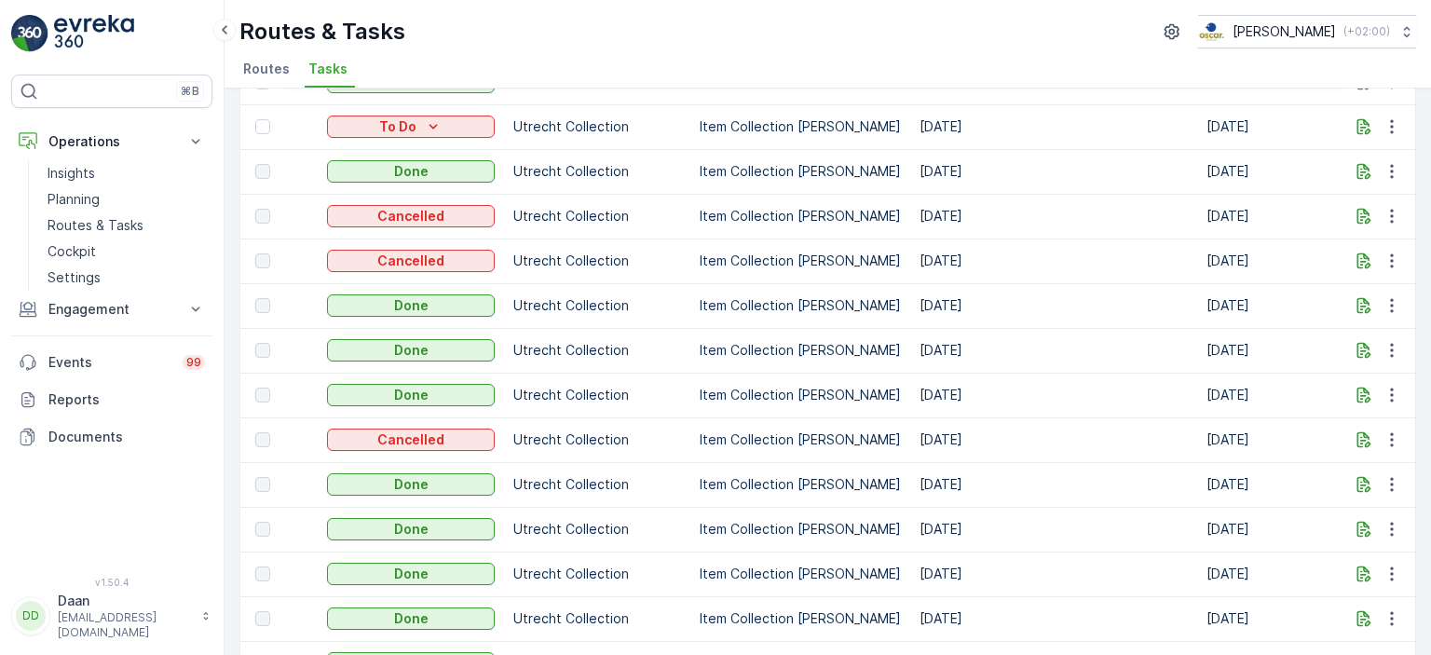
scroll to position [102, 0]
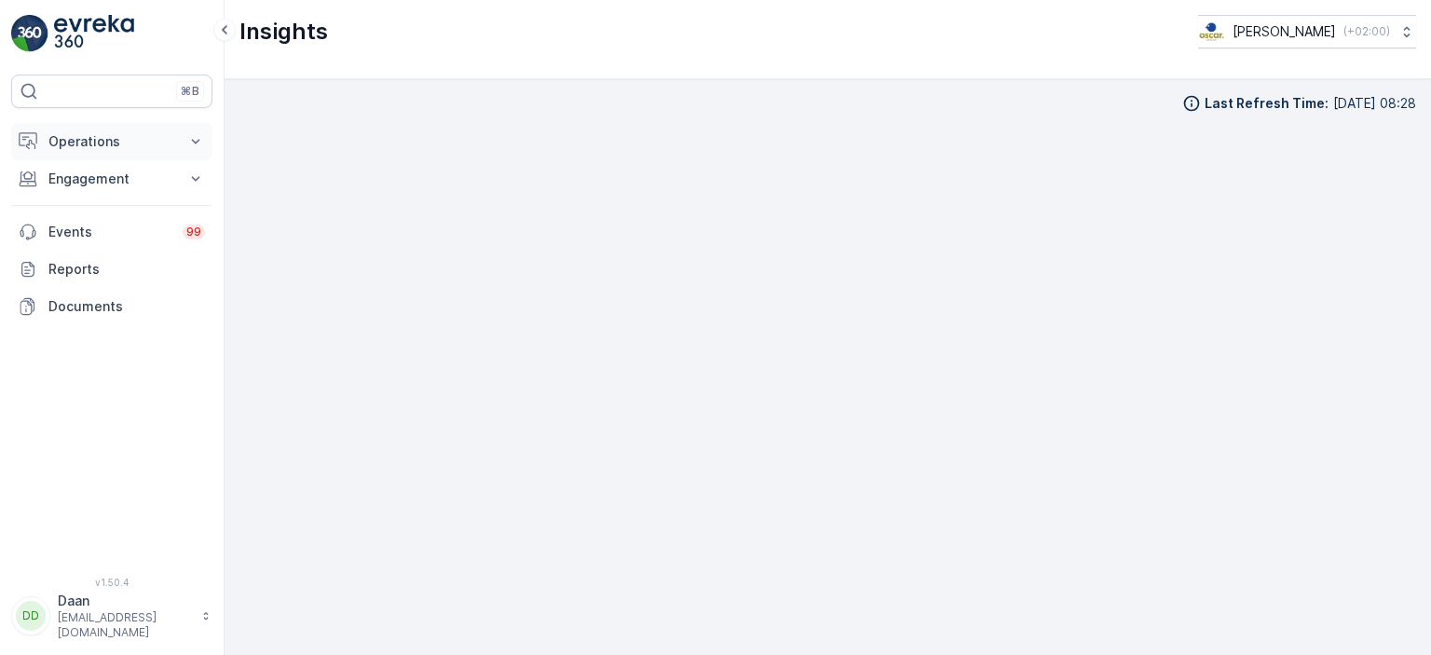
click at [130, 137] on p "Operations" at bounding box center [111, 141] width 127 height 19
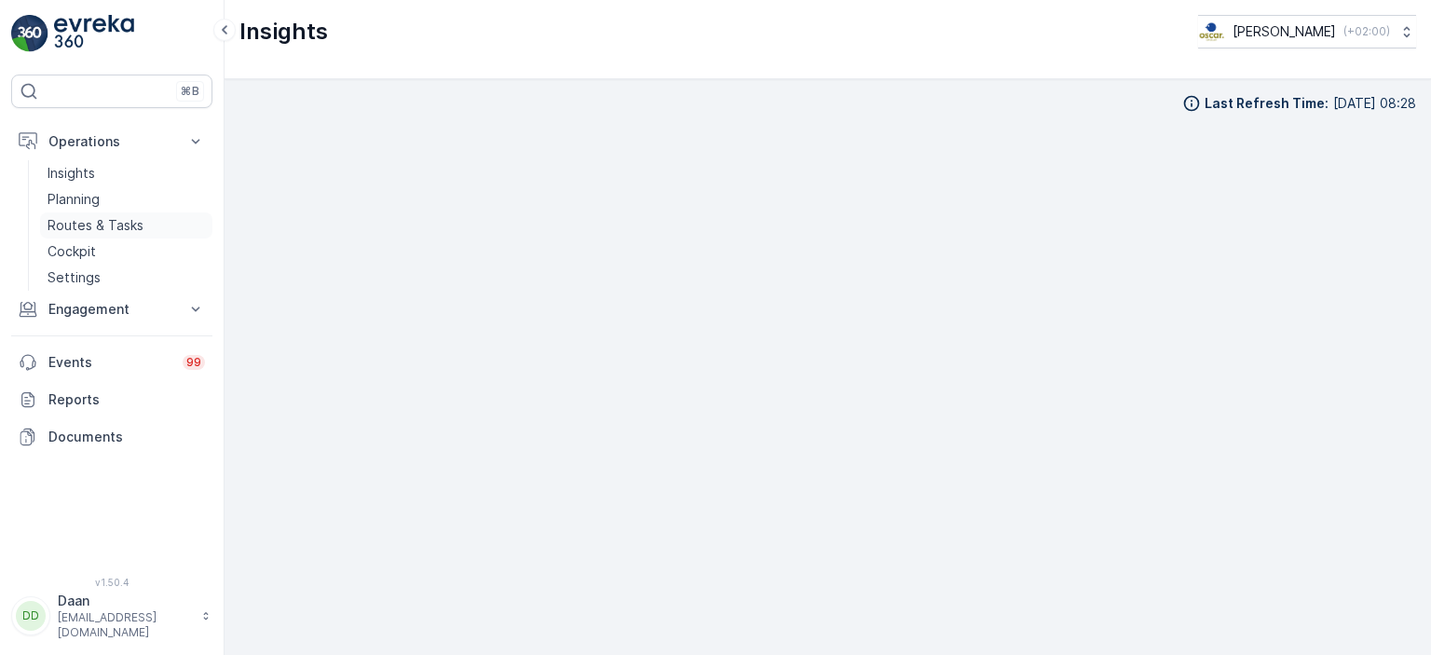
click at [105, 225] on p "Routes & Tasks" at bounding box center [96, 225] width 96 height 19
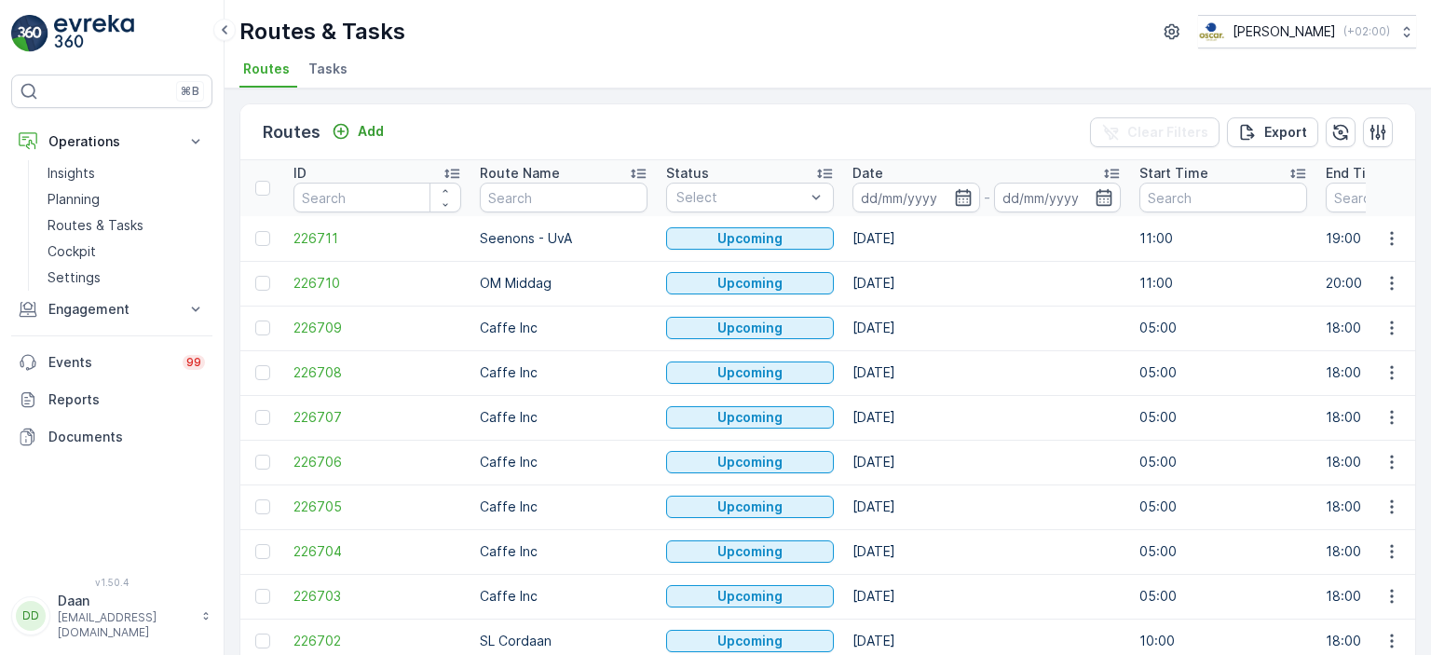
click at [330, 66] on span "Tasks" at bounding box center [327, 69] width 39 height 19
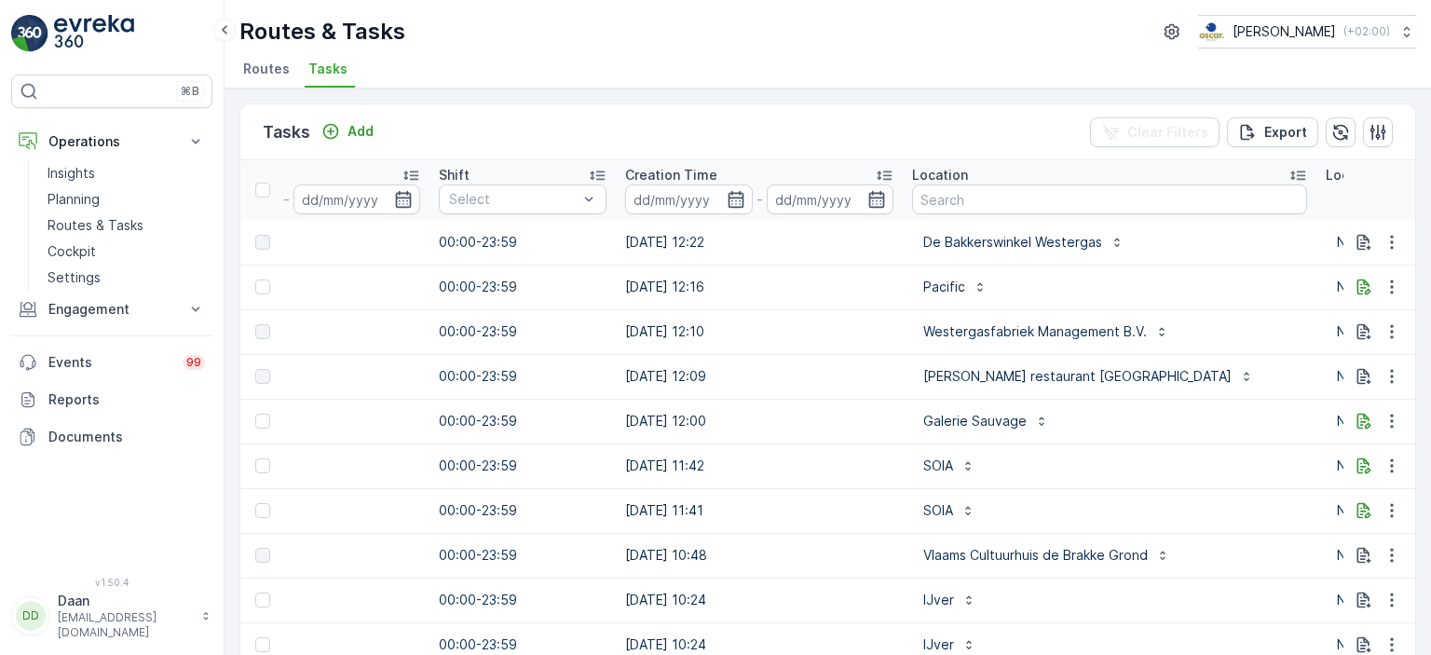
scroll to position [0, 1245]
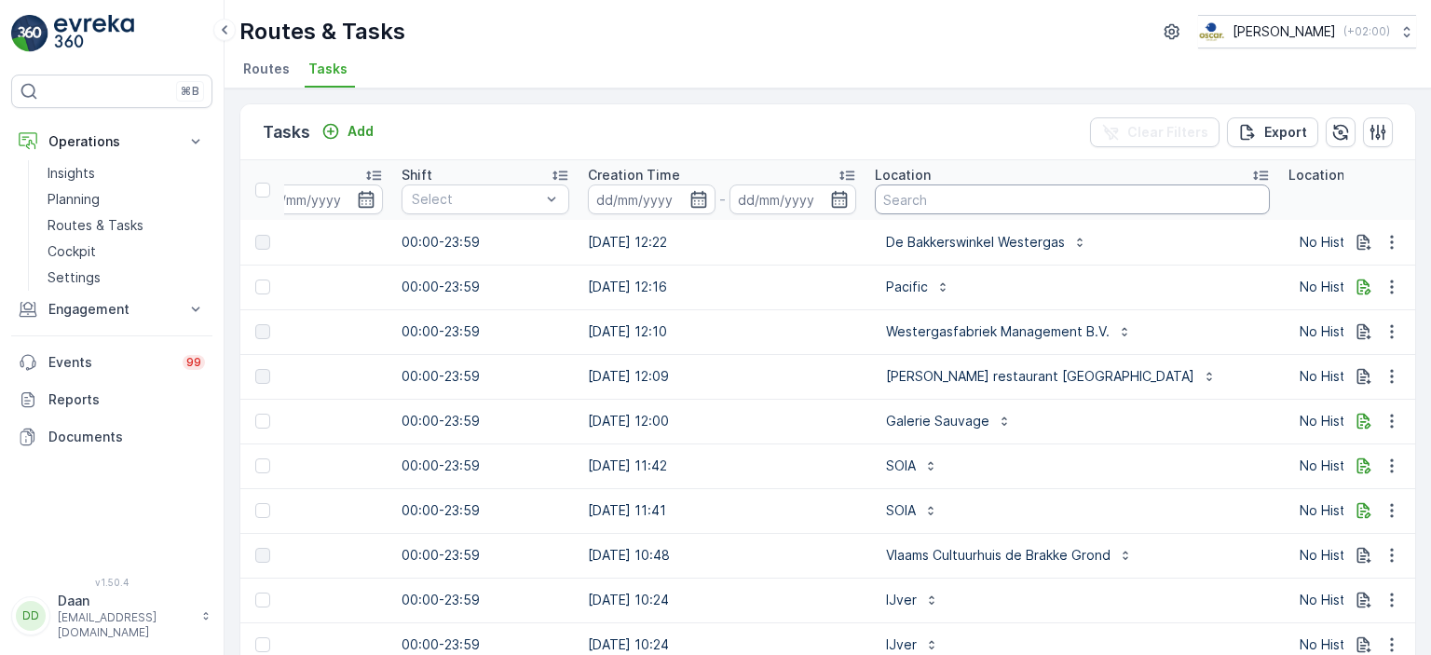
click at [921, 193] on input "text" at bounding box center [1072, 199] width 395 height 30
type input "Kikker"
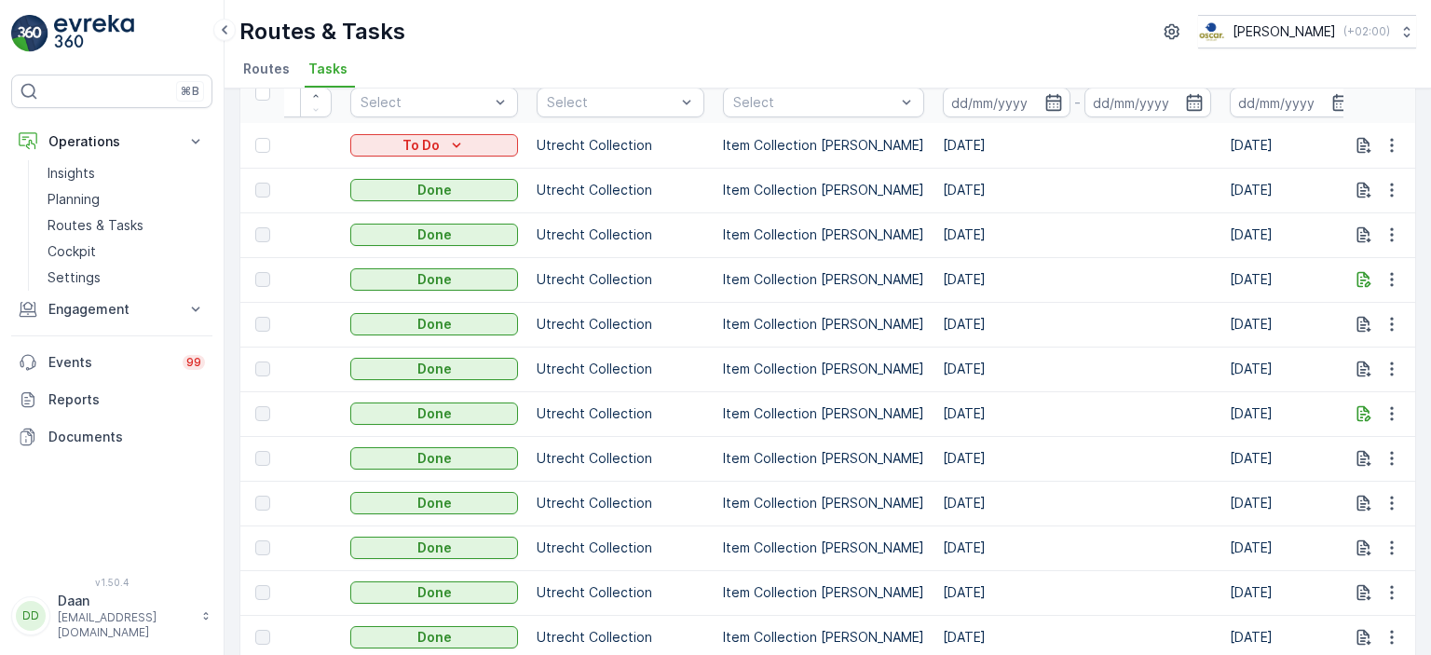
scroll to position [97, 0]
click at [899, 357] on td "Item Collection [PERSON_NAME]" at bounding box center [824, 369] width 220 height 45
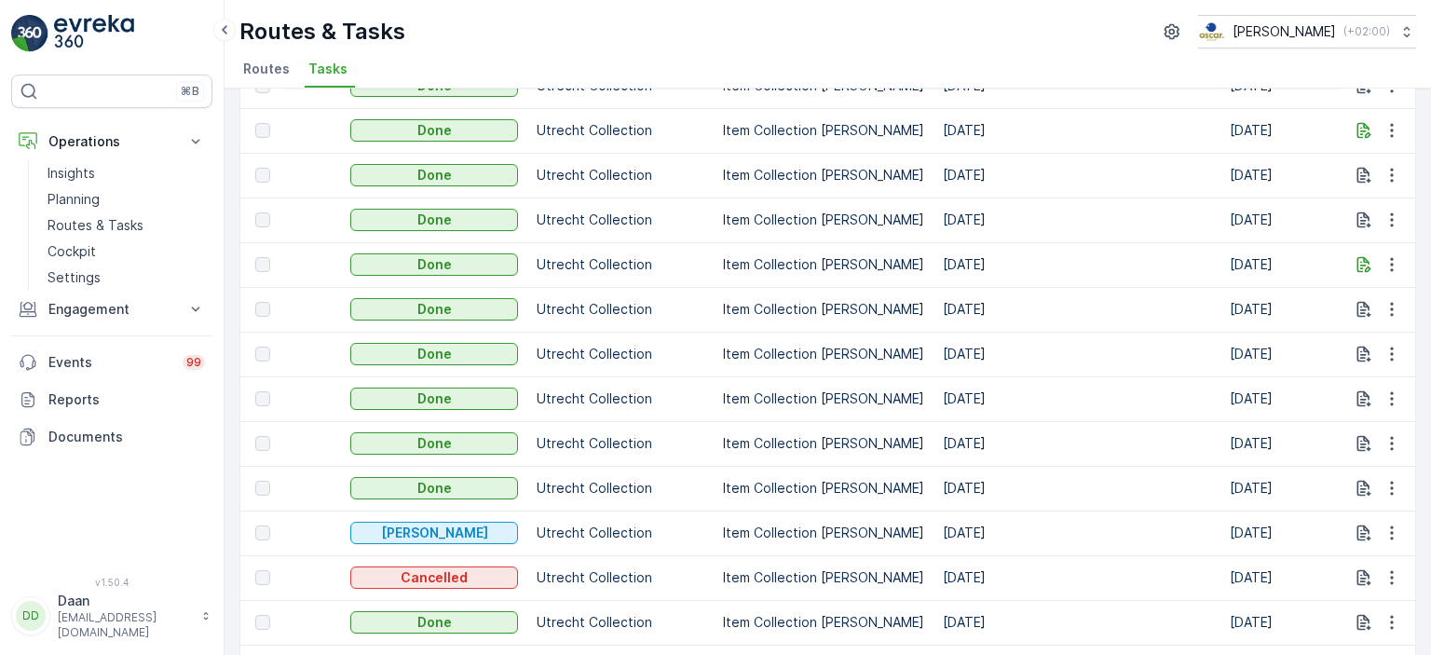
scroll to position [0, 0]
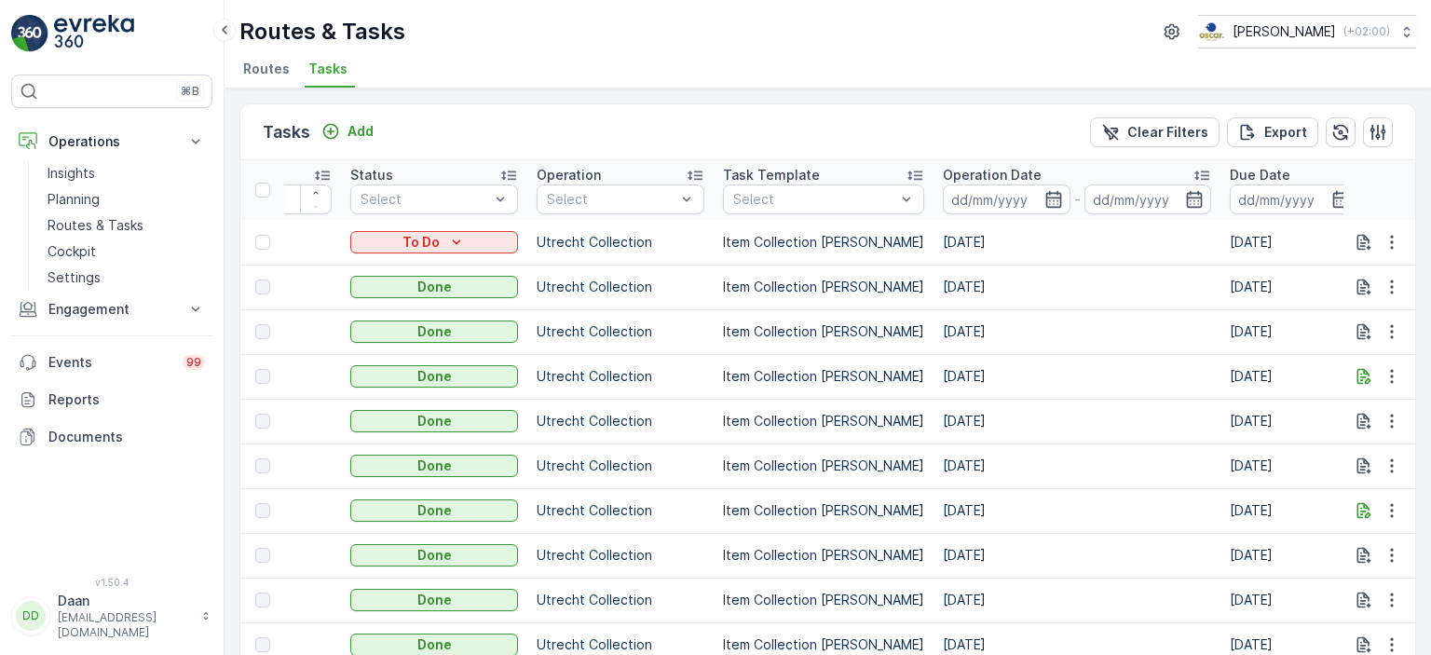
click at [87, 23] on img at bounding box center [94, 33] width 80 height 37
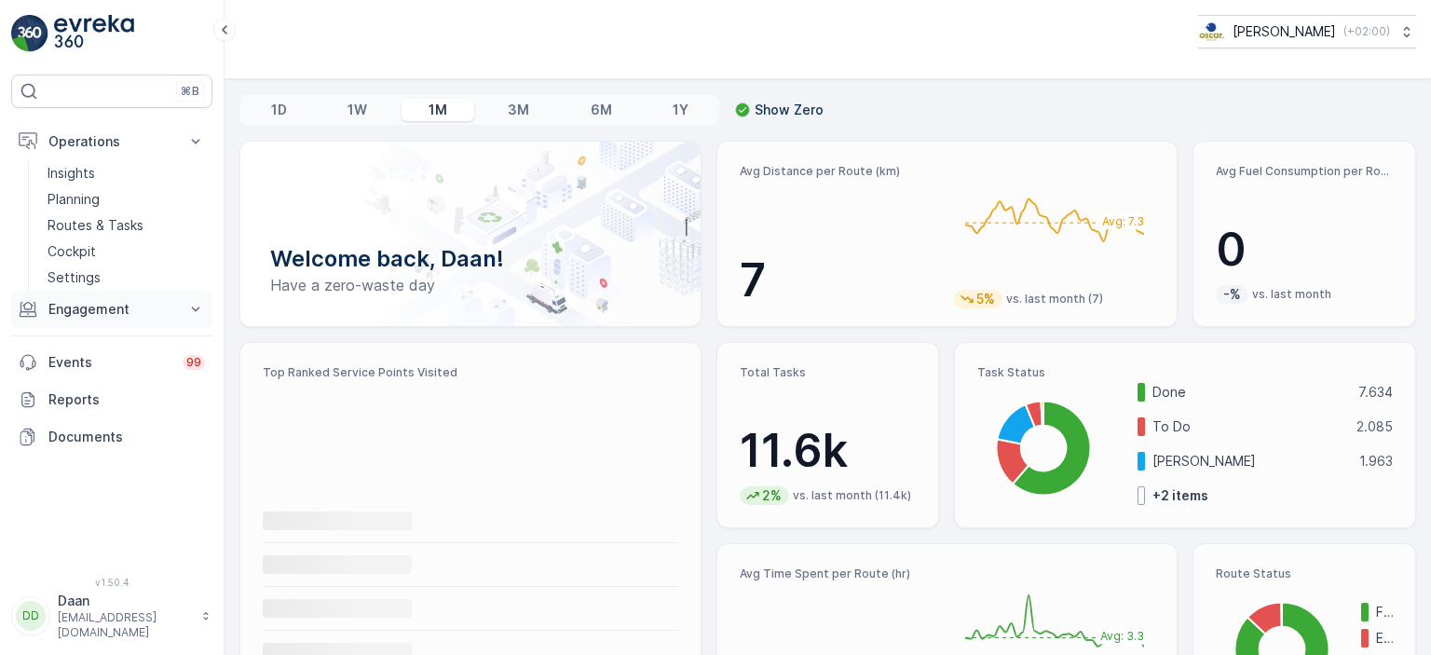
click at [117, 319] on button "Engagement" at bounding box center [111, 309] width 201 height 37
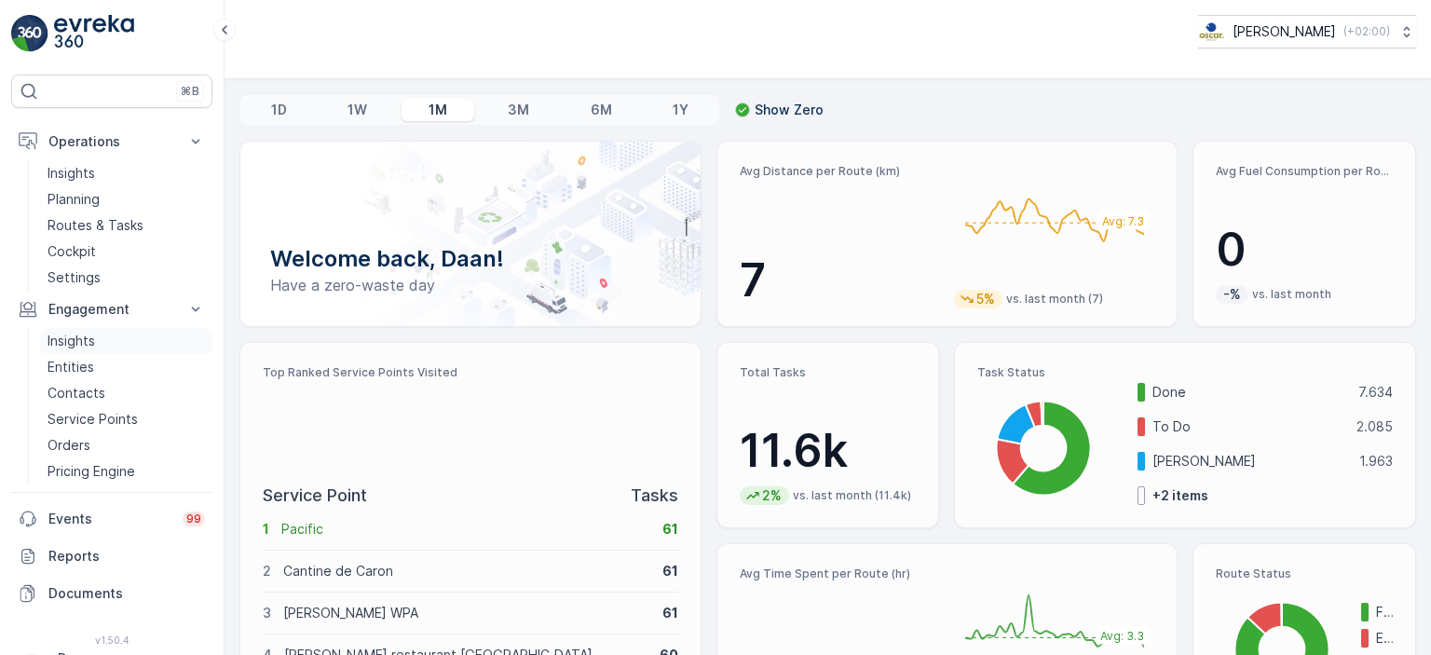
click at [87, 342] on p "Insights" at bounding box center [72, 341] width 48 height 19
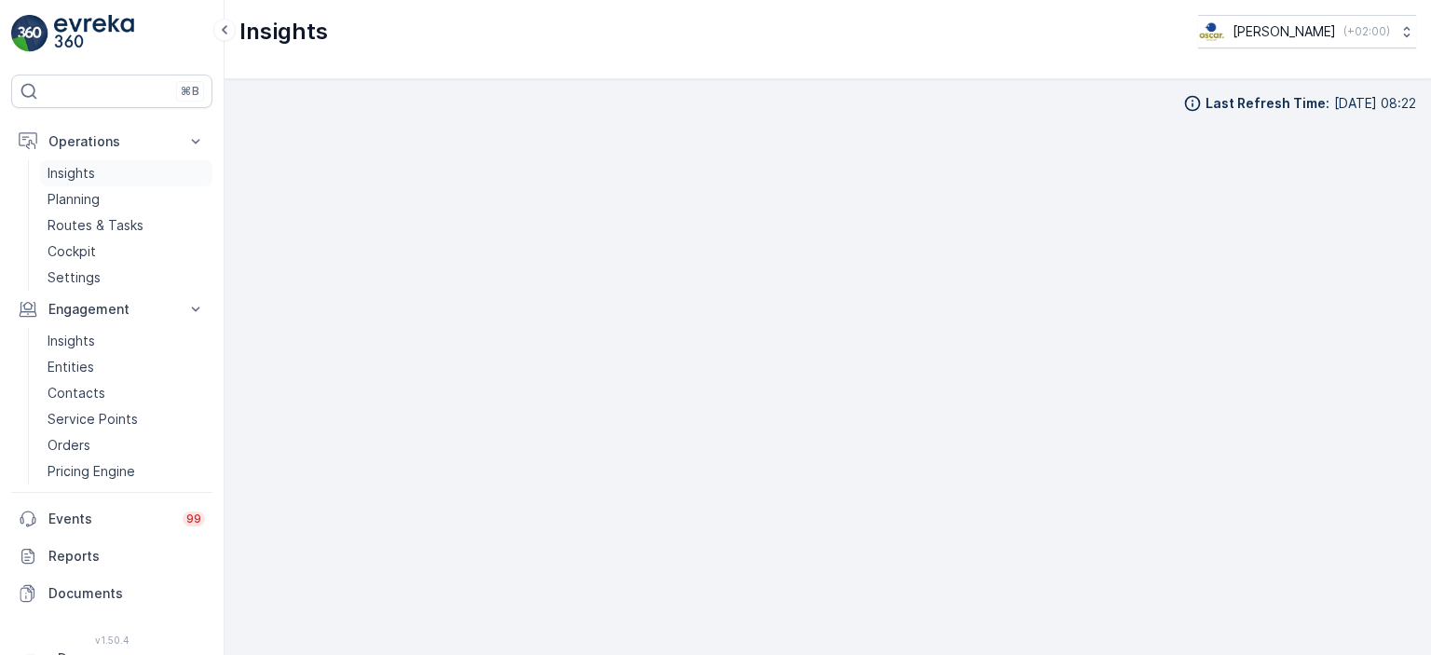
click at [79, 176] on p "Insights" at bounding box center [72, 173] width 48 height 19
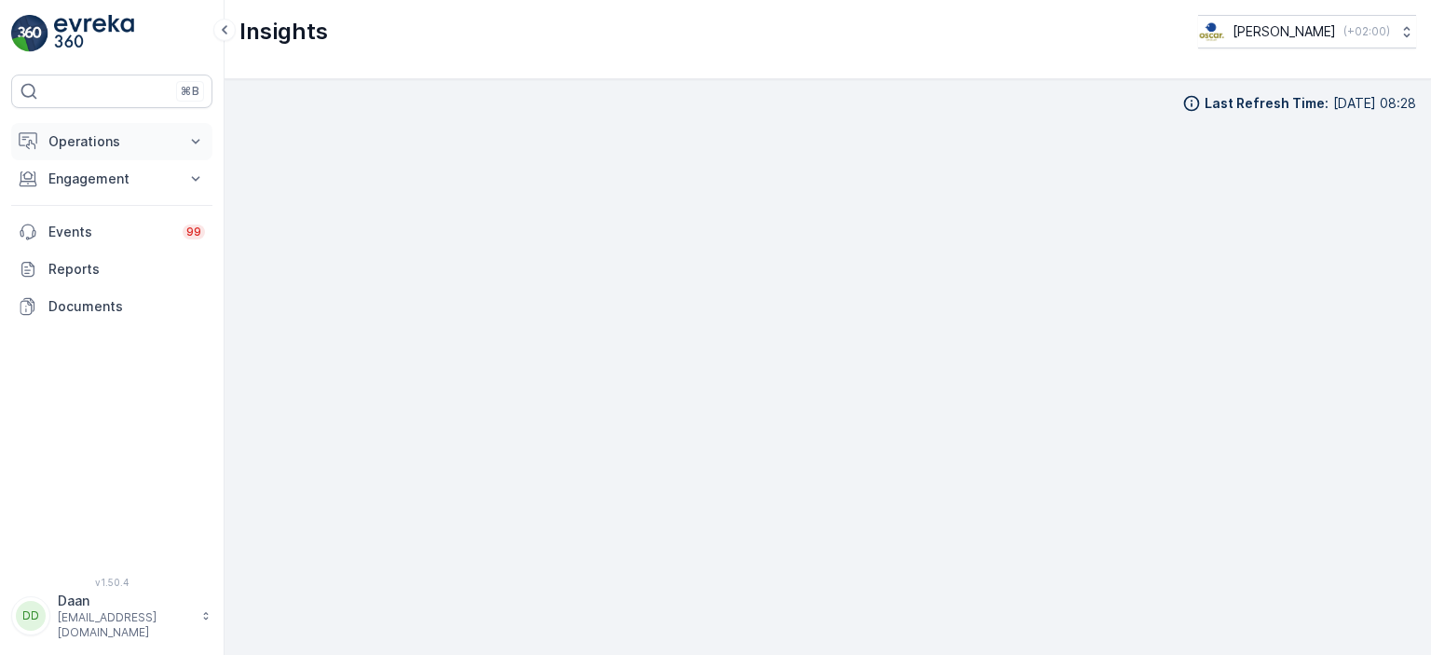
click at [102, 148] on p "Operations" at bounding box center [111, 141] width 127 height 19
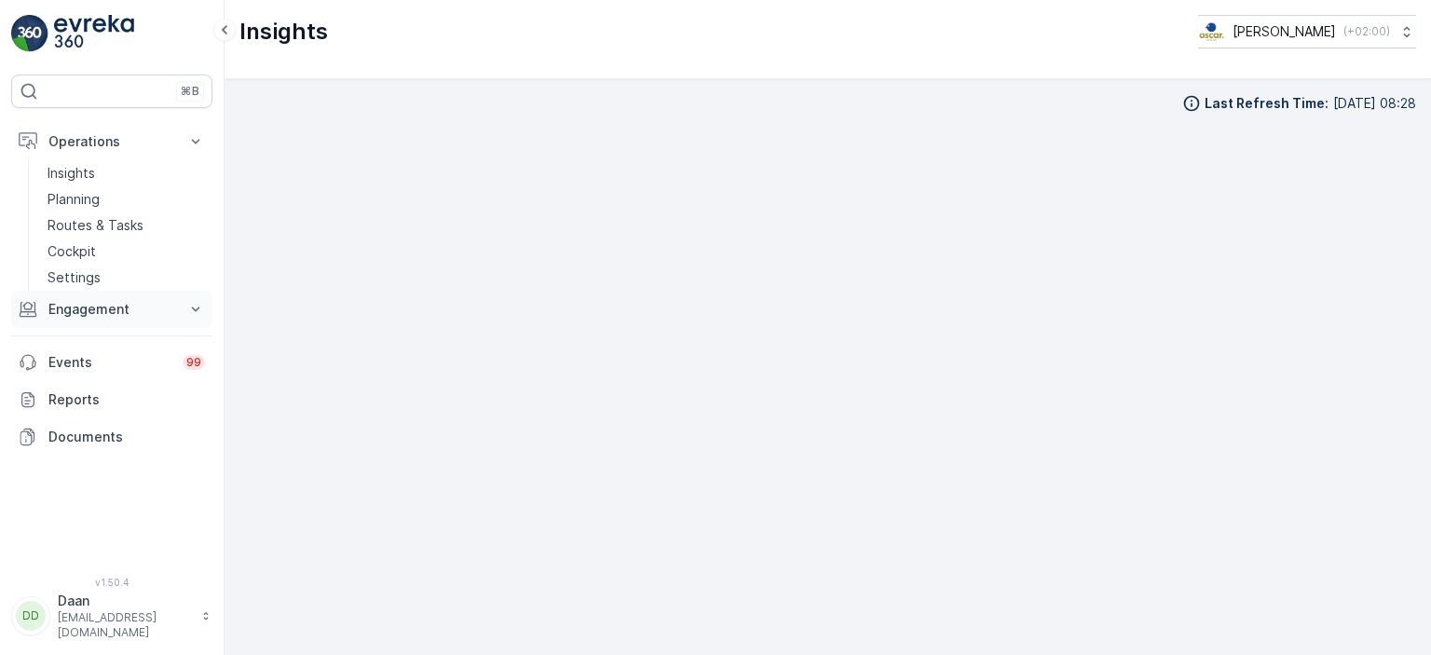
click at [112, 308] on p "Engagement" at bounding box center [111, 309] width 127 height 19
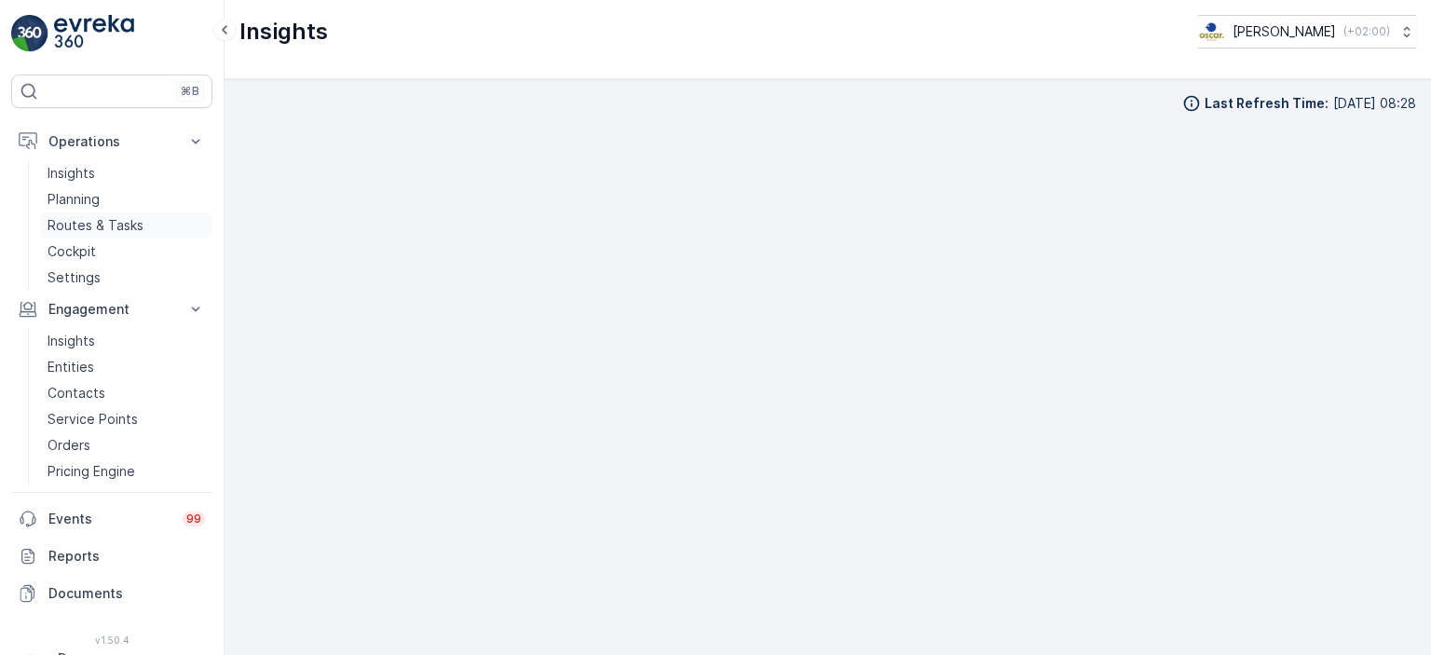
click at [127, 225] on p "Routes & Tasks" at bounding box center [96, 225] width 96 height 19
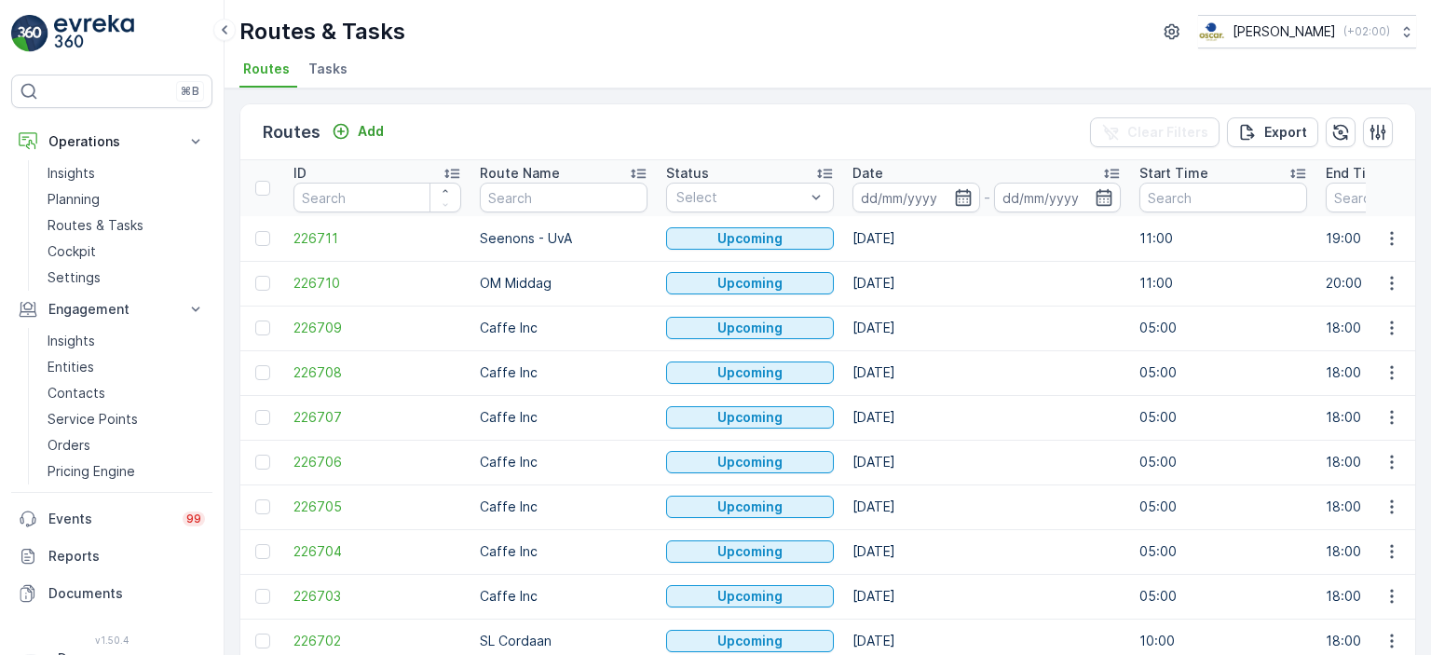
click at [313, 74] on span "Tasks" at bounding box center [327, 69] width 39 height 19
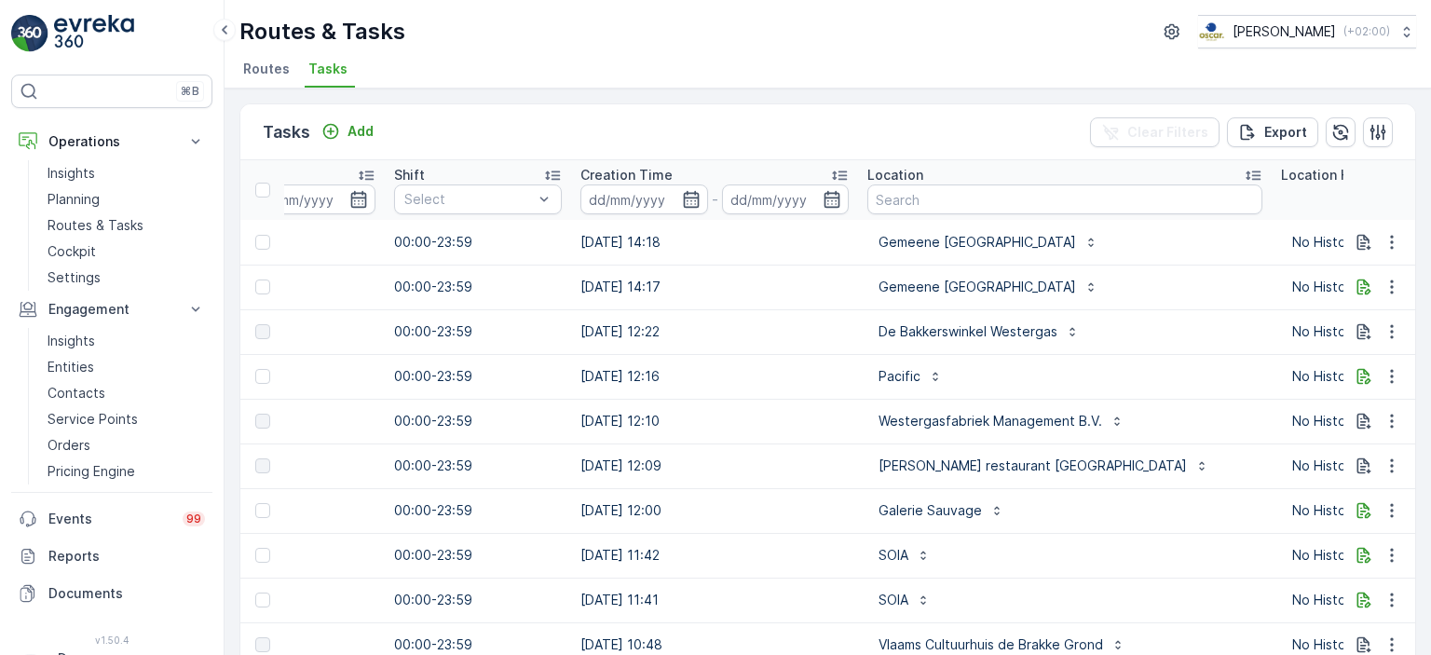
scroll to position [0, 1275]
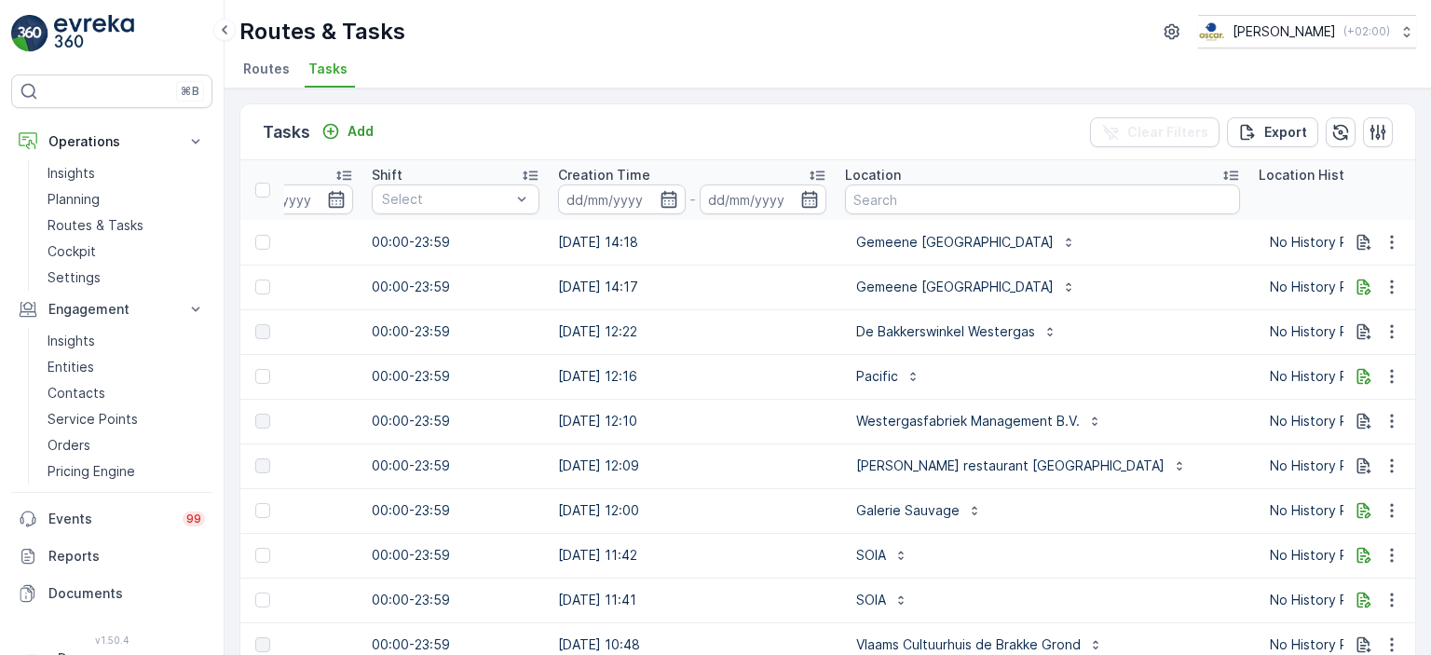
click at [939, 182] on div "Location" at bounding box center [1042, 175] width 395 height 19
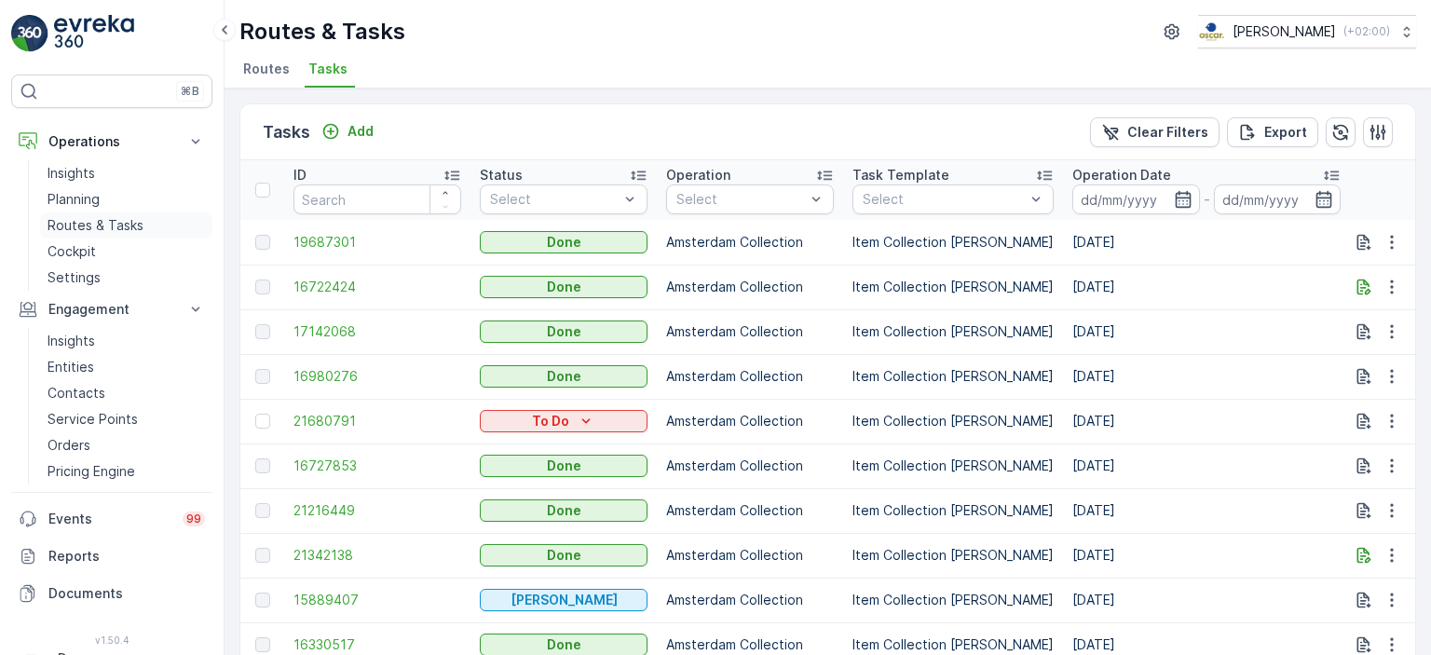
click at [108, 226] on p "Routes & Tasks" at bounding box center [96, 225] width 96 height 19
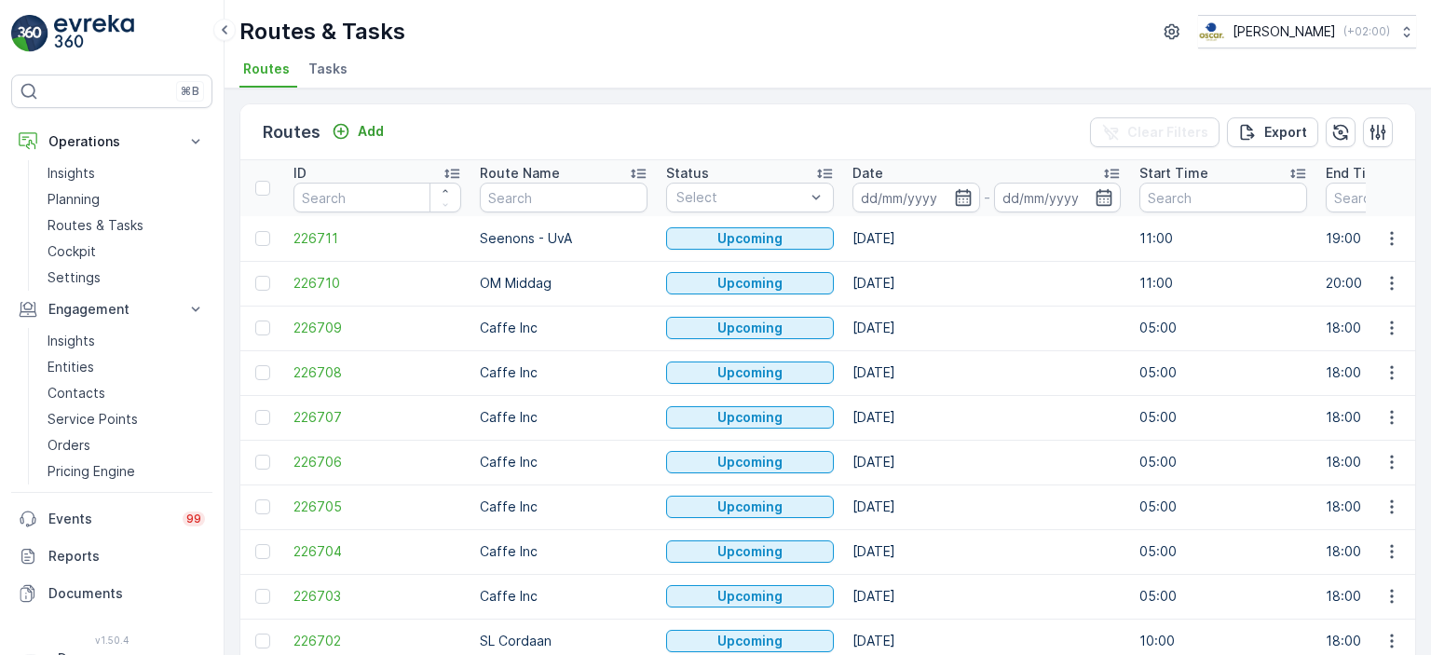
click at [330, 75] on span "Tasks" at bounding box center [327, 69] width 39 height 19
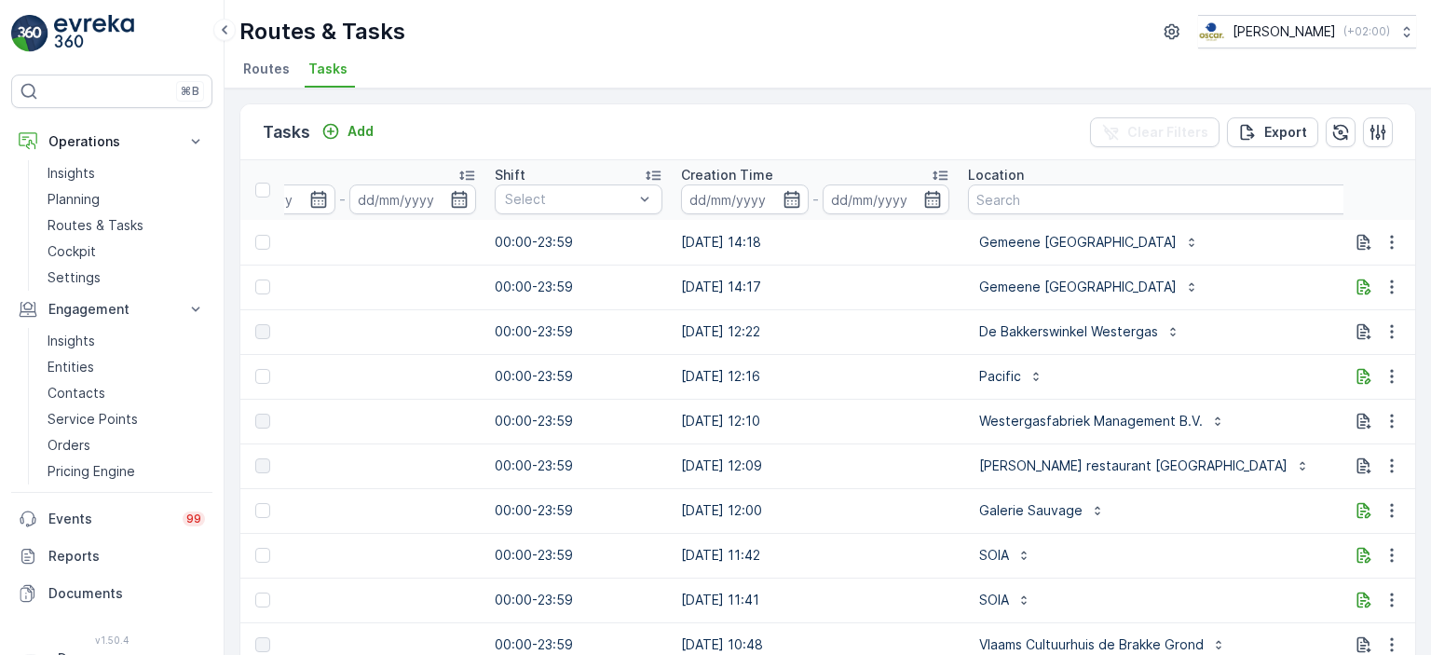
scroll to position [0, 1308]
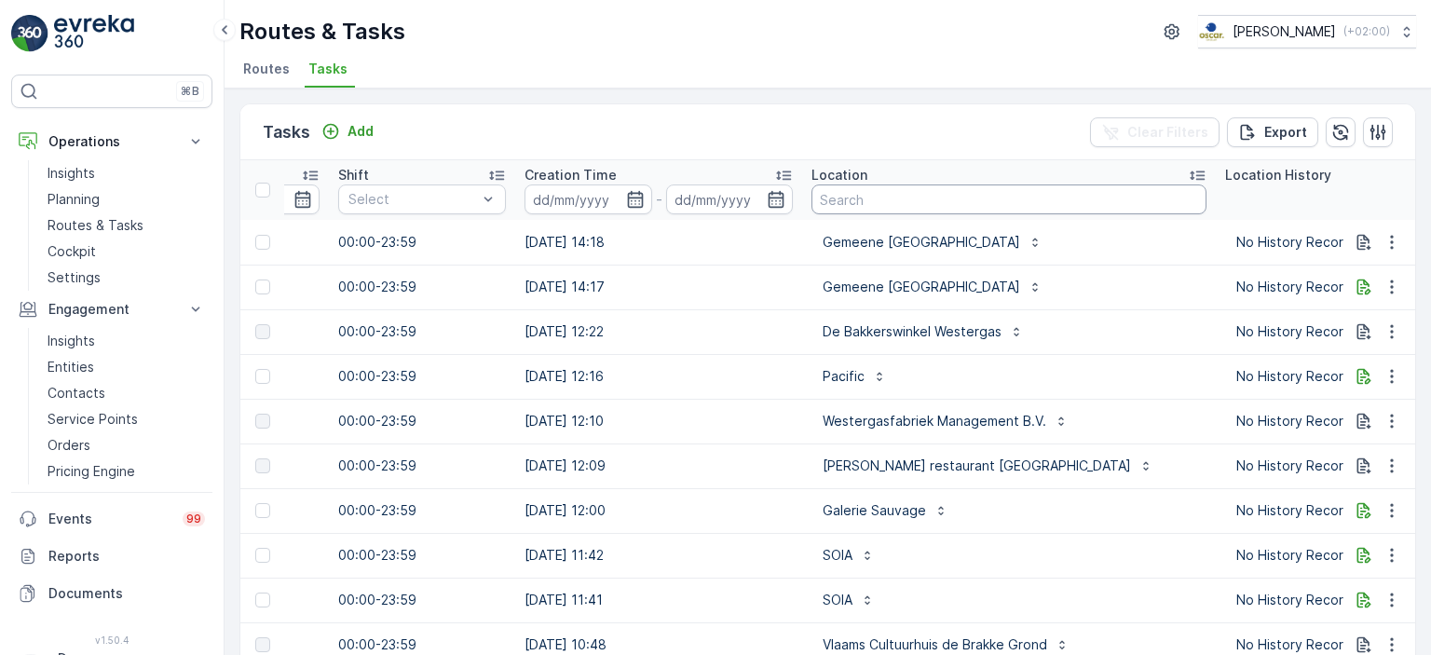
click at [896, 208] on input "text" at bounding box center [1009, 199] width 395 height 30
click at [93, 190] on p "Planning" at bounding box center [74, 199] width 52 height 19
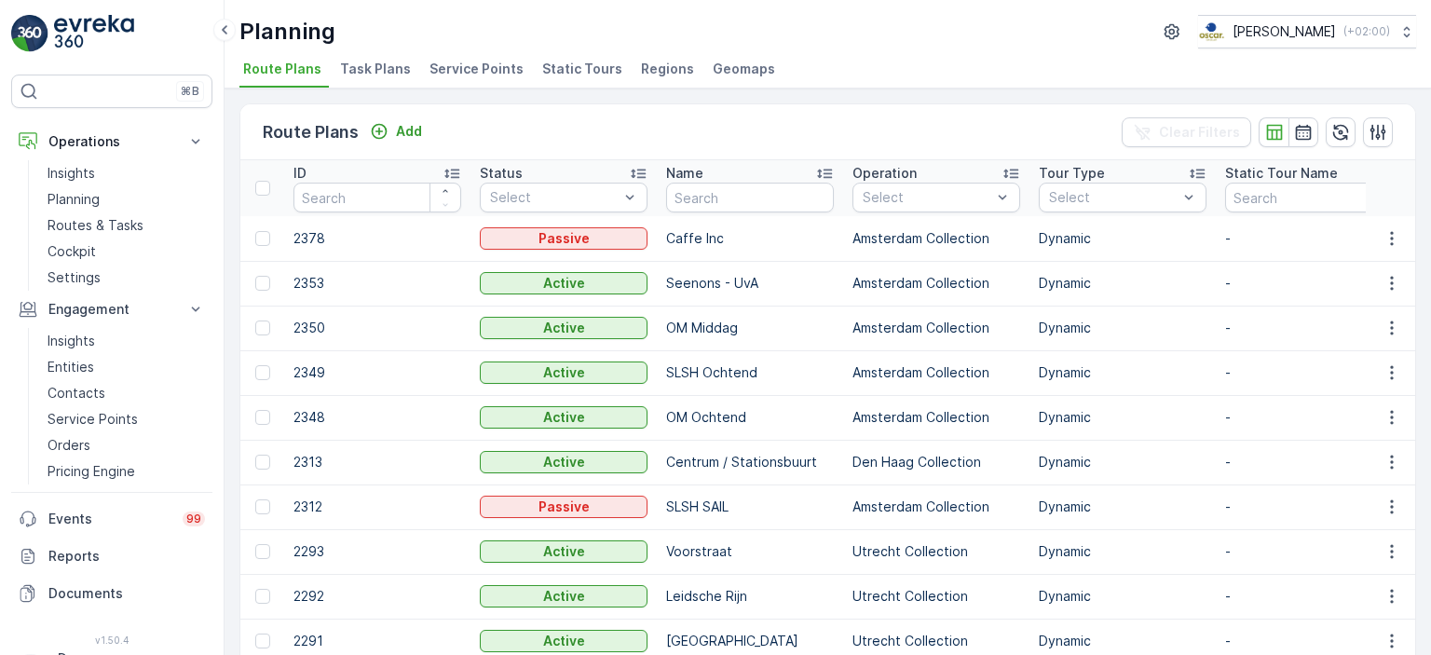
click at [364, 65] on span "Task Plans" at bounding box center [375, 69] width 71 height 19
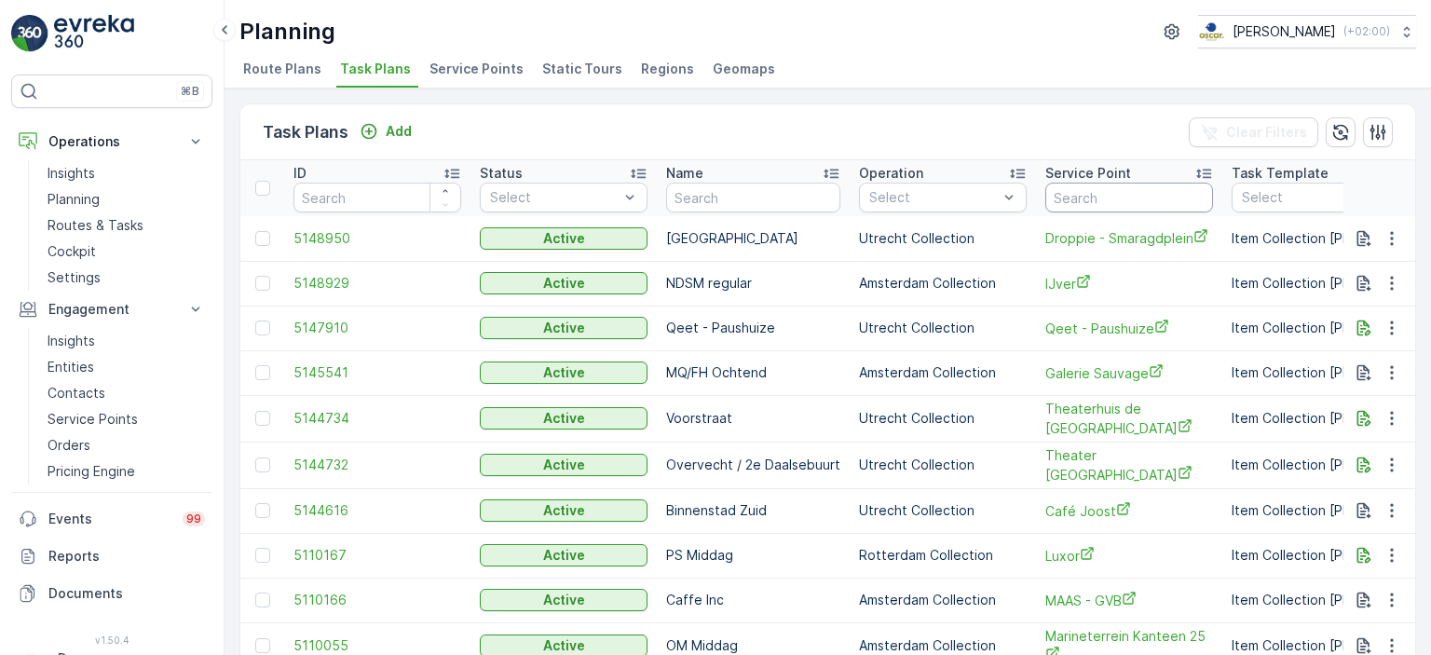
click at [1083, 199] on input "text" at bounding box center [1129, 198] width 168 height 30
type input "kikker"
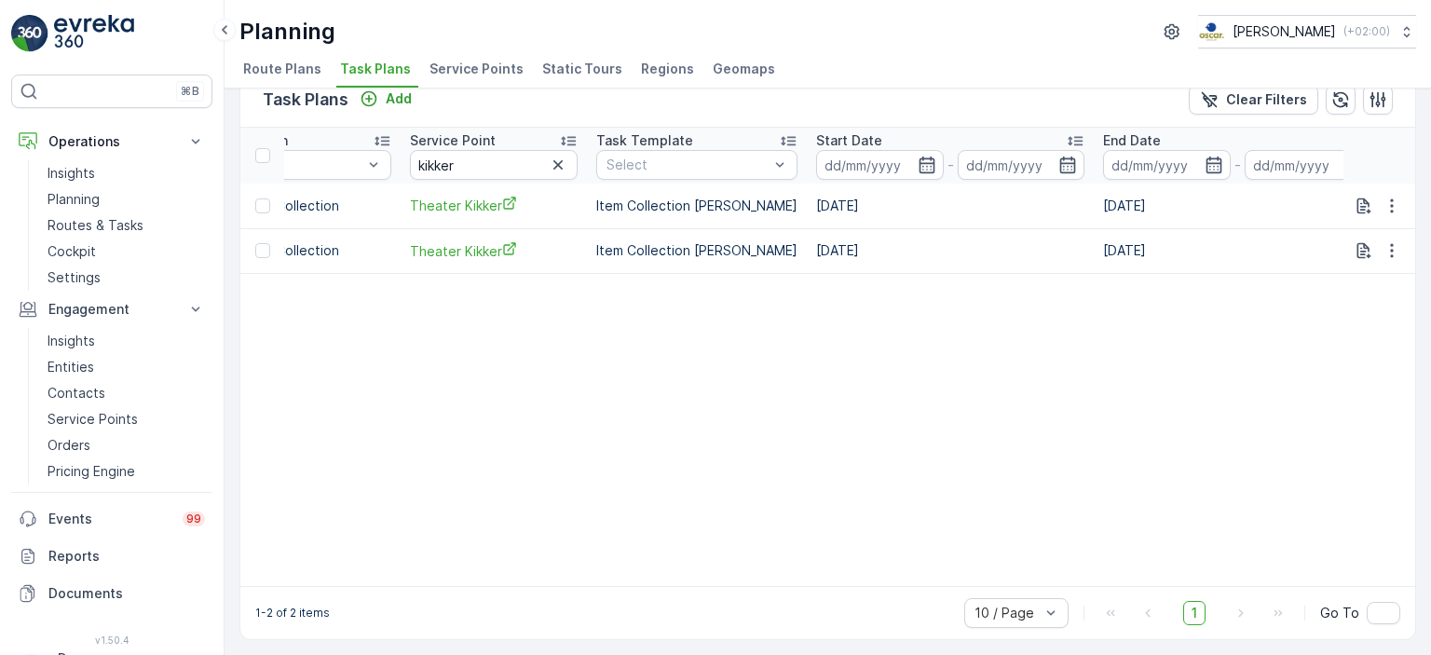
scroll to position [0, 1215]
